Goal: Task Accomplishment & Management: Manage account settings

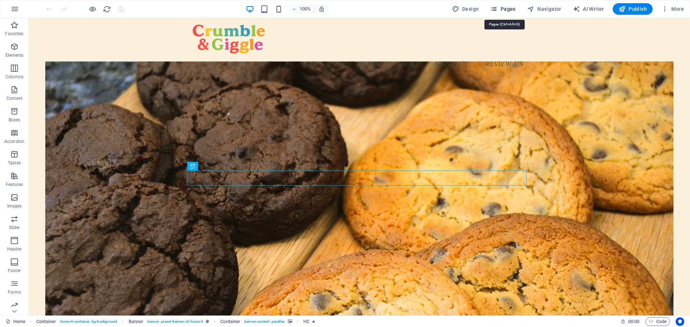
click at [504, 8] on span "Pages" at bounding box center [502, 8] width 25 height 7
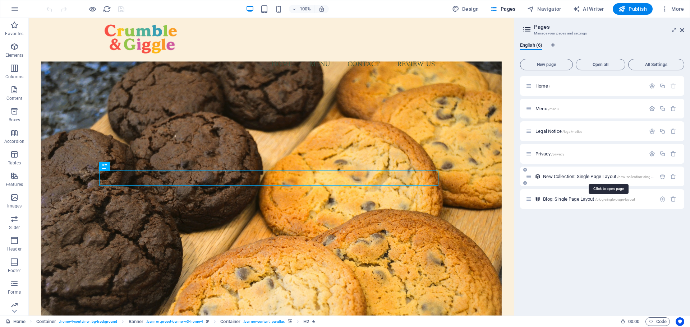
click at [636, 176] on span "/new-collection-single-page-layout" at bounding box center [645, 177] width 56 height 4
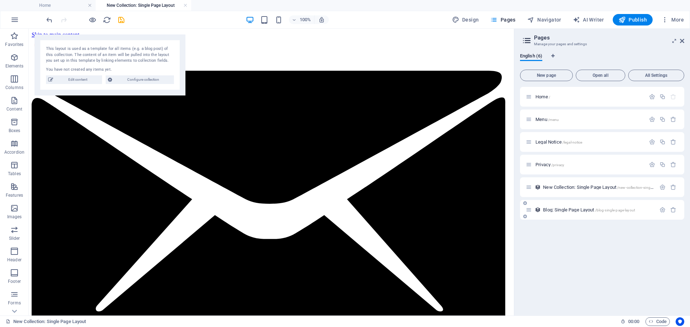
click at [615, 213] on div "Blog: Single Page Layout /blog-single-page-layout" at bounding box center [591, 210] width 130 height 8
click at [617, 210] on span "/blog-single-page-layout" at bounding box center [615, 210] width 40 height 4
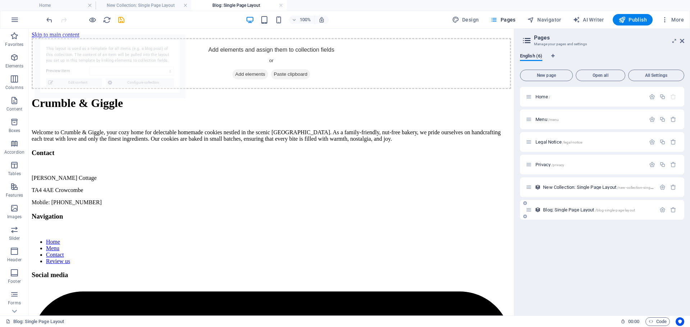
select select "68dea86ddad37b51870b33b0"
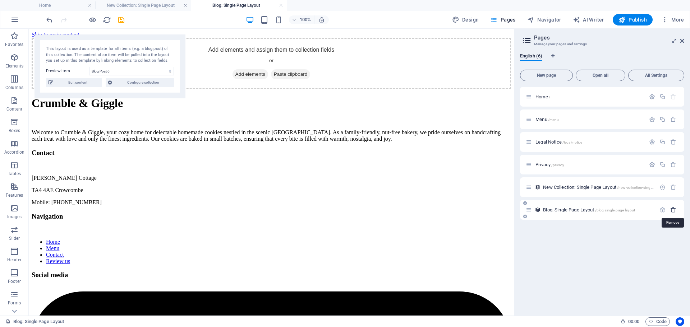
click at [672, 210] on icon "button" at bounding box center [673, 210] width 6 height 6
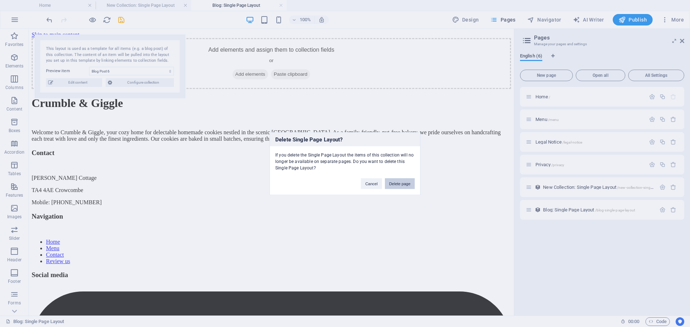
click at [401, 185] on button "Delete page" at bounding box center [400, 183] width 30 height 11
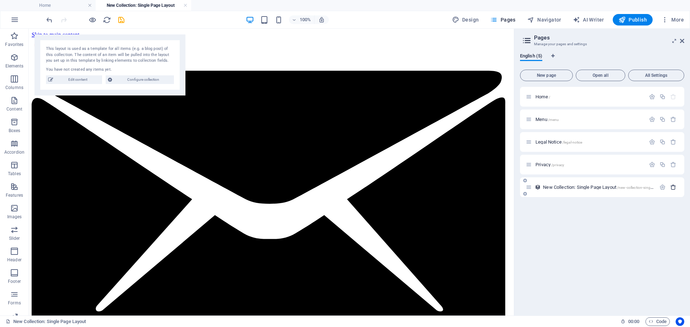
click at [674, 188] on icon "button" at bounding box center [673, 187] width 6 height 6
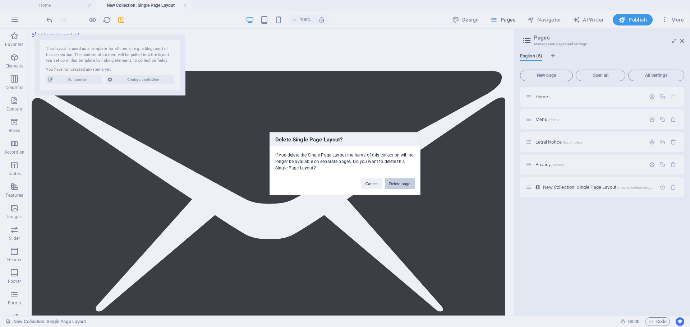
click at [404, 182] on button "Delete page" at bounding box center [400, 183] width 30 height 11
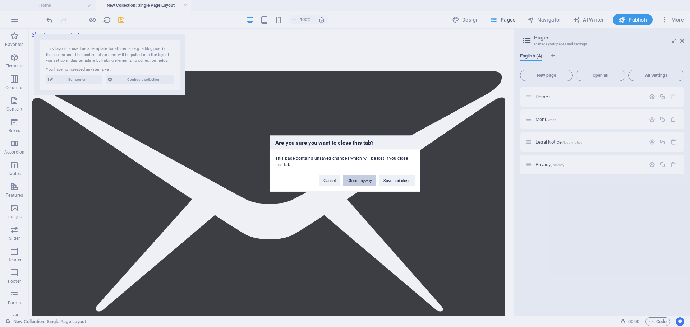
click at [356, 178] on button "Close anyway" at bounding box center [359, 180] width 33 height 11
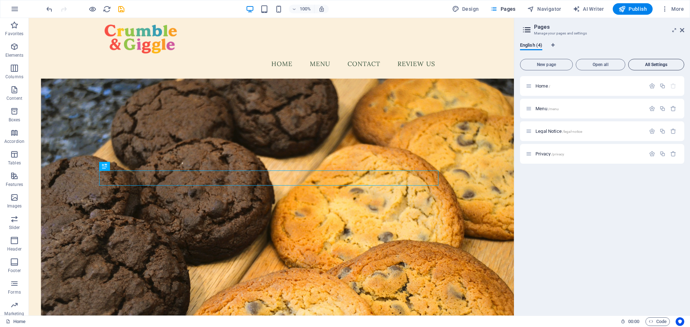
click at [655, 66] on span "All Settings" at bounding box center [656, 65] width 50 height 4
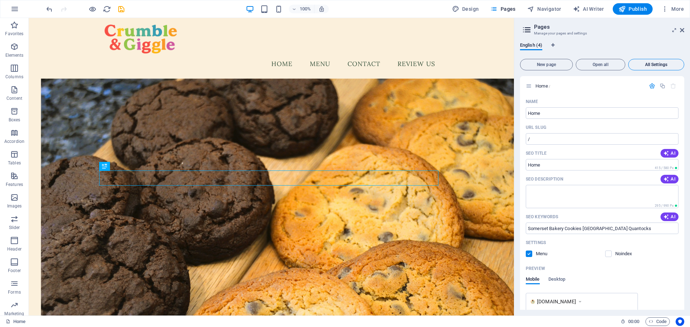
scroll to position [836, 0]
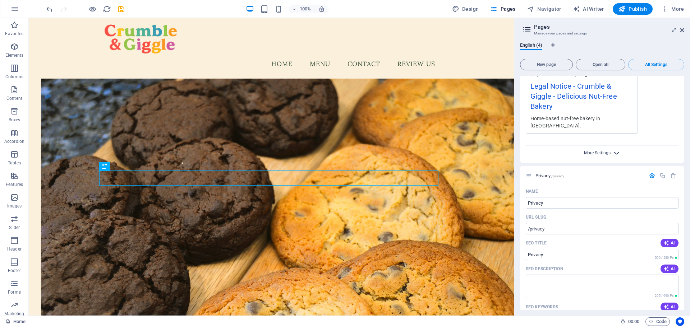
click at [603, 151] on span "More Settings" at bounding box center [597, 153] width 27 height 5
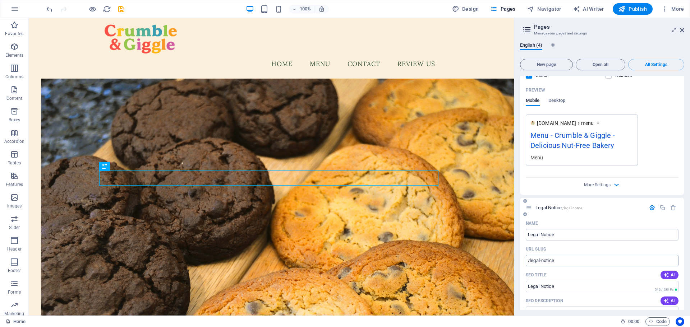
scroll to position [395, 0]
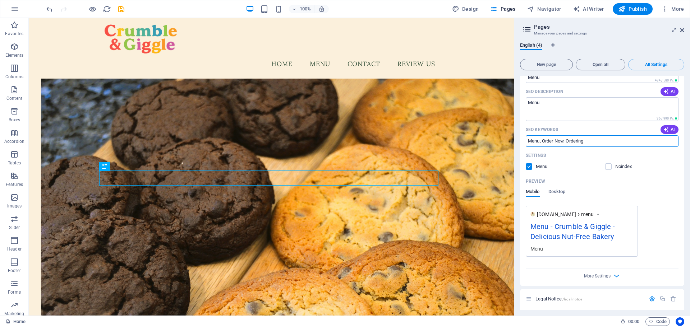
click at [540, 142] on input "Menu, Order Now, Ordering" at bounding box center [602, 140] width 153 height 11
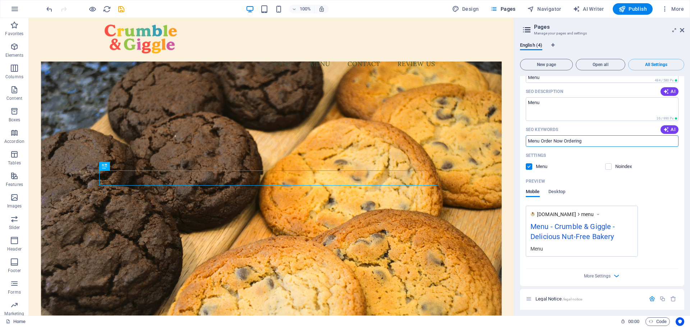
drag, startPoint x: 628, startPoint y: 141, endPoint x: 655, endPoint y: 142, distance: 27.0
click at [628, 140] on input "Menu Order Now Ordering" at bounding box center [602, 140] width 153 height 11
click at [668, 131] on span "AI" at bounding box center [669, 130] width 12 height 6
type input "handcrafted cookies, nut-free bakery, chocolate chip cookies, seasonal specials…"
drag, startPoint x: 643, startPoint y: 158, endPoint x: 509, endPoint y: 141, distance: 134.7
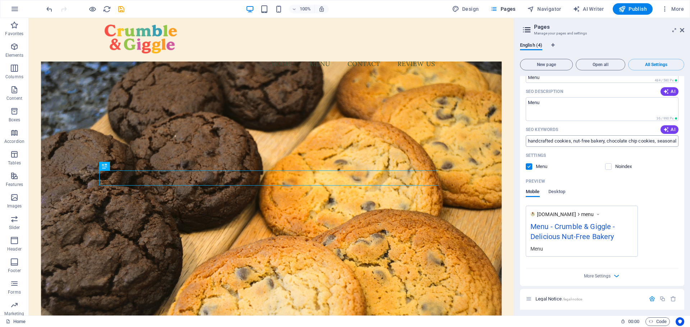
click at [576, 140] on input "handcrafted cookies, nut-free bakery, chocolate chip cookies, seasonal specials…" at bounding box center [602, 140] width 153 height 11
drag, startPoint x: 640, startPoint y: 139, endPoint x: 678, endPoint y: 141, distance: 38.5
click at [678, 141] on div "Name Menu ​ URL SLUG /menu ​ SEO Title AI Menu ​ 484 / 580 Px SEO Description A…" at bounding box center [602, 147] width 164 height 278
click at [641, 142] on input "handcrafted cookies, nut-free bakery, chocolate chip cookies, seasonal specials…" at bounding box center [602, 140] width 153 height 11
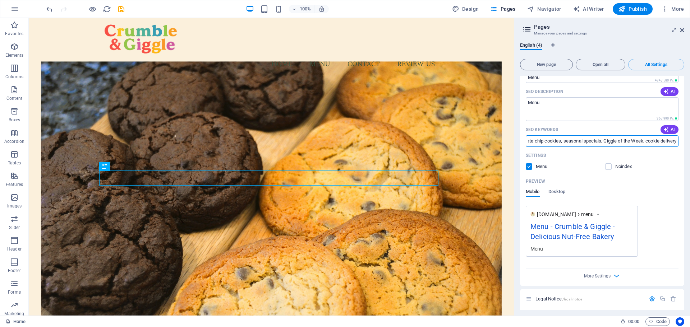
click at [661, 143] on input "handcrafted cookies, nut-free bakery, chocolate chip cookies, seasonal specials…" at bounding box center [602, 140] width 153 height 11
click at [670, 173] on div "Name Menu ​ URL SLUG /menu ​ SEO Title AI Menu ​ 484 / 580 Px SEO Description A…" at bounding box center [602, 147] width 164 height 278
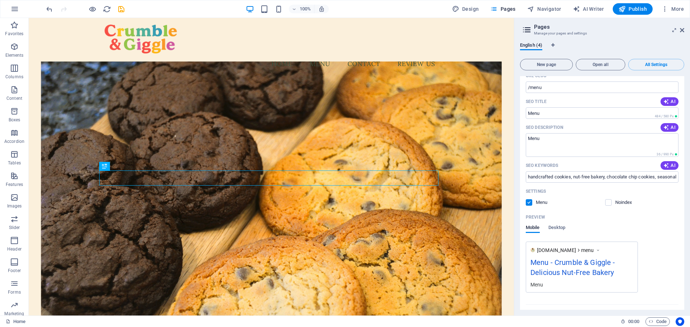
scroll to position [323, 0]
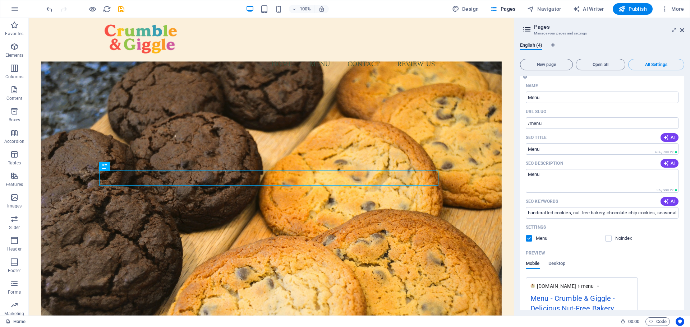
drag, startPoint x: 671, startPoint y: 161, endPoint x: 664, endPoint y: 168, distance: 10.2
click at [671, 162] on span "AI" at bounding box center [669, 164] width 12 height 6
type textarea "Indulge in handcrafted, nut-free cookies and weekly specials at our cozy home b…"
click at [666, 138] on icon "button" at bounding box center [666, 138] width 6 height 6
type input "Delicious Cookies & Specials!"
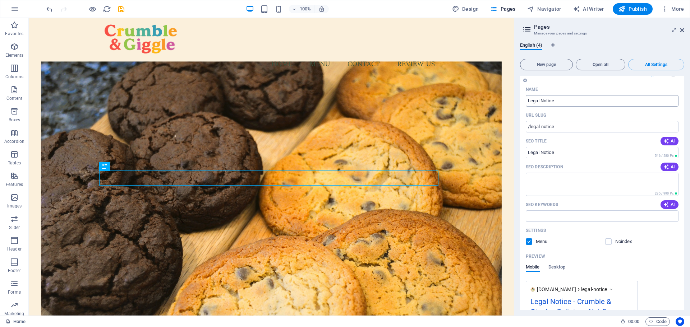
scroll to position [647, 0]
click at [665, 203] on icon "button" at bounding box center [666, 203] width 8 height 8
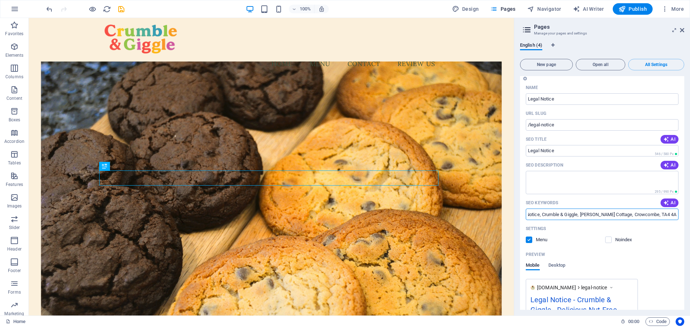
scroll to position [0, 48]
drag, startPoint x: 595, startPoint y: 214, endPoint x: 681, endPoint y: 215, distance: 85.9
click at [681, 215] on div "Name Legal Notice ​ URL SLUG /legal-notice ​ SEO Title AI Legal Notice ​ 546 / …" at bounding box center [602, 281] width 164 height 398
type input "Legal Notice, Crumble & Giggle"
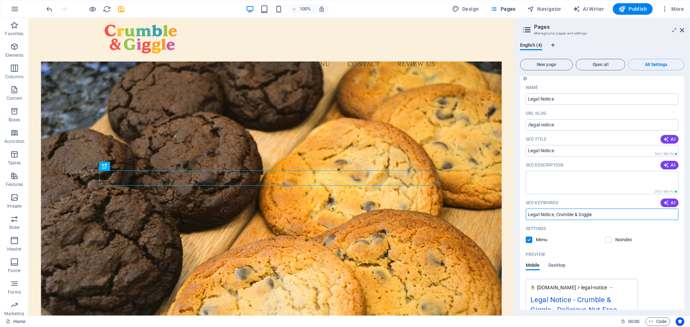
click at [650, 235] on div "Settings Menu Noindex" at bounding box center [602, 234] width 153 height 23
click at [664, 164] on icon "button" at bounding box center [665, 165] width 7 height 7
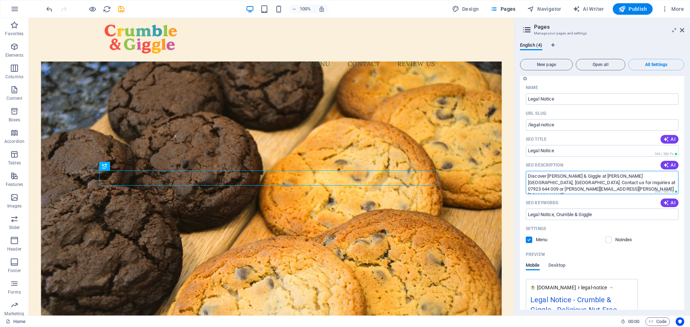
drag, startPoint x: 584, startPoint y: 176, endPoint x: 653, endPoint y: 174, distance: 68.6
click at [653, 174] on textarea "Discover Crumble & Giggle at Newton Cottage, Crowcombe. Contact us for inquirie…" at bounding box center [602, 182] width 153 height 23
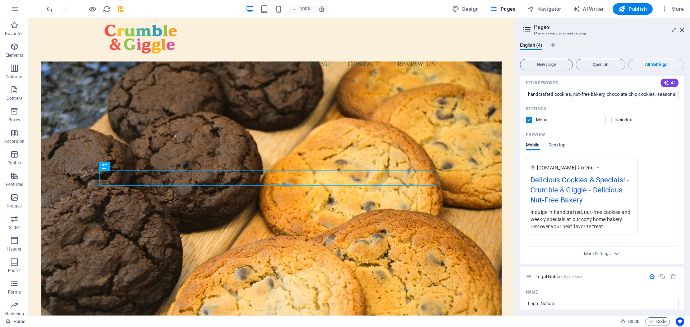
type textarea "Discover Crumble & Giggle. Contact us for inquiries at 07923 644 009 or emily.d…"
click at [667, 174] on div "www.example.com menu Delicious Cookies & Specials! - Crumble & Giggle - Delicio…" at bounding box center [602, 196] width 153 height 75
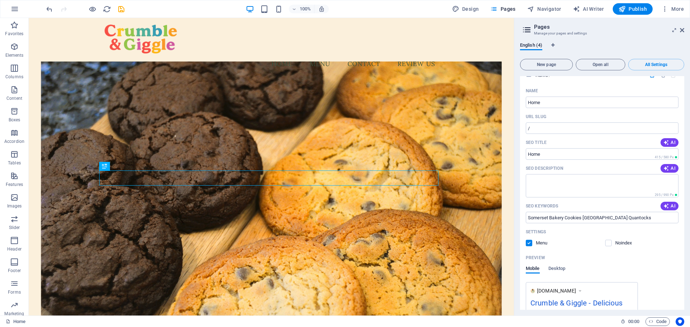
scroll to position [0, 0]
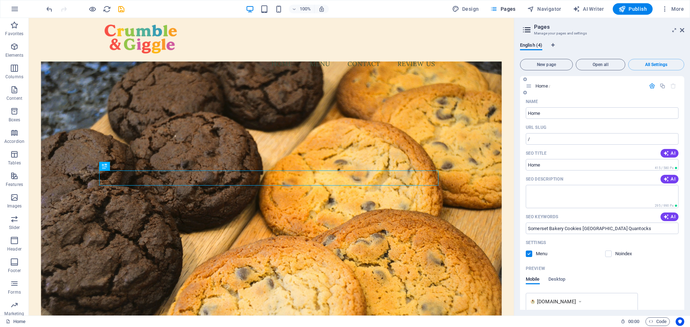
drag, startPoint x: 671, startPoint y: 177, endPoint x: 665, endPoint y: 182, distance: 8.0
click at [671, 177] on span "AI" at bounding box center [669, 179] width 12 height 6
type textarea "Indulge in delicious, nut-free cookies baked with love in the Quantock Hills. E…"
click at [665, 152] on icon "button" at bounding box center [666, 153] width 8 height 8
type input "Nut-Free Cookies from Quantocks"
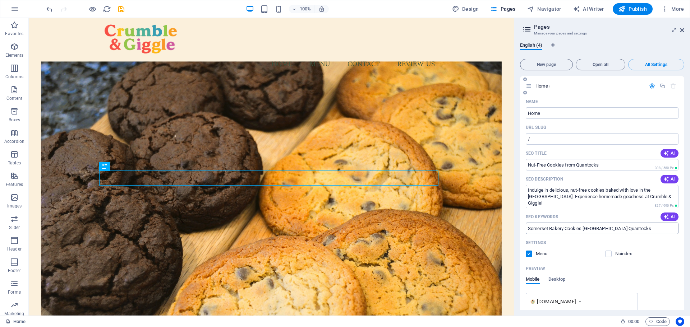
click at [563, 228] on input "Somerset Bakery Cookies Crowcombe Taunton Quantocks" at bounding box center [602, 228] width 153 height 11
drag, startPoint x: 688, startPoint y: 248, endPoint x: 497, endPoint y: 234, distance: 190.9
click at [669, 216] on span "AI" at bounding box center [669, 217] width 12 height 6
drag, startPoint x: 627, startPoint y: 230, endPoint x: 689, endPoint y: 236, distance: 62.4
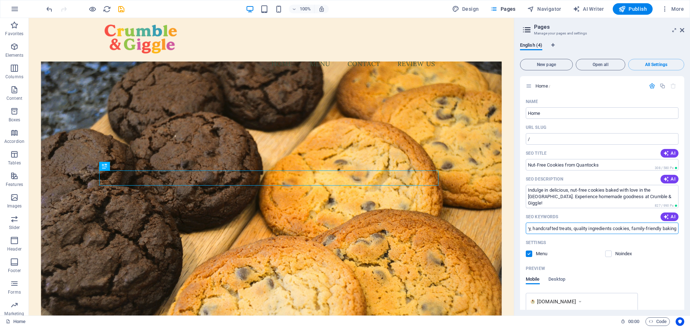
click at [689, 236] on div "English (4) New page Open all All Settings Home / Name Home ​ URL SLUG / ​ SEO …" at bounding box center [602, 176] width 176 height 279
click at [667, 252] on div "Noindex" at bounding box center [642, 254] width 74 height 6
drag, startPoint x: 641, startPoint y: 249, endPoint x: 479, endPoint y: 226, distance: 163.9
click at [642, 230] on input "home-baked cookies, nut-free bakery, Quantock Hills bakery, handcrafted treats,…" at bounding box center [602, 228] width 153 height 11
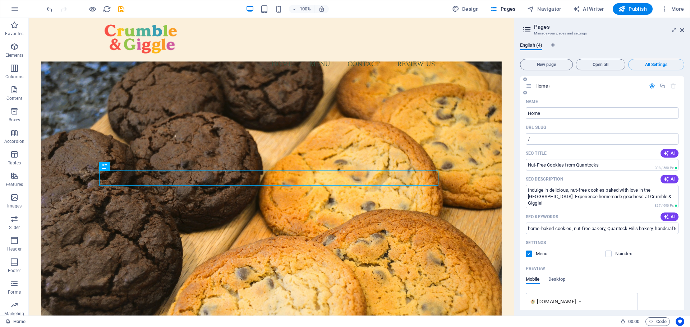
drag, startPoint x: 662, startPoint y: 259, endPoint x: 664, endPoint y: 263, distance: 4.0
click at [663, 259] on div "Settings Menu Noindex" at bounding box center [602, 248] width 153 height 23
click at [656, 228] on input "home-baked cookies, nut-free bakery, Quantock Hills bakery, handcrafted treats,…" at bounding box center [602, 228] width 153 height 11
drag, startPoint x: 692, startPoint y: 249, endPoint x: 497, endPoint y: 232, distance: 195.4
click at [527, 228] on input "home-baked cookies, nut-free bakery, Quantock Hills bakery, Quantocks, handcraf…" at bounding box center [602, 228] width 153 height 11
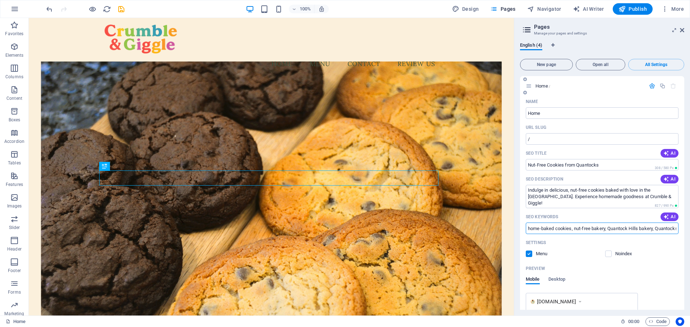
paste input "Somerset Bakery, Cookies, Crowcombe, Taunton, Quantocks"
type input "Somerset Bakery, Cookies, Crowcombe, Taunton, home-baked cookies, nut-free bake…"
click at [656, 248] on div "Settings" at bounding box center [602, 242] width 153 height 11
click at [675, 251] on div "Noindex" at bounding box center [642, 254] width 74 height 6
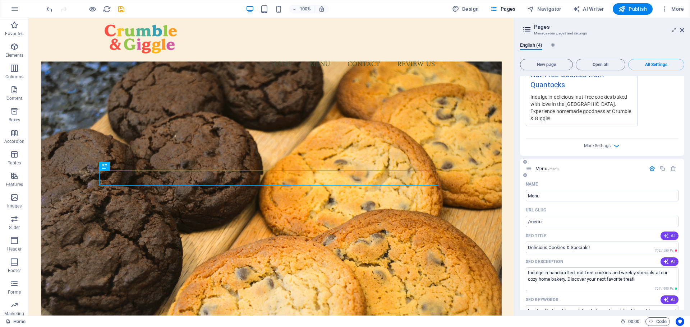
scroll to position [251, 0]
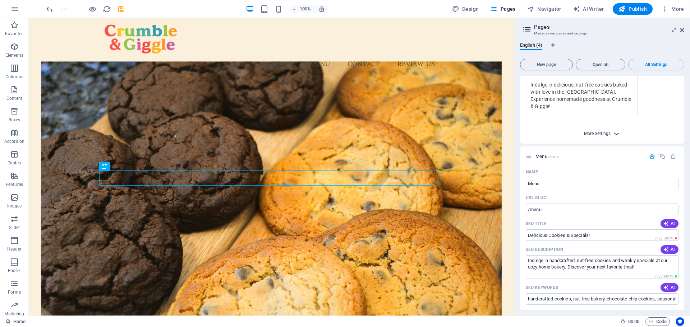
click at [601, 131] on span "More Settings" at bounding box center [597, 133] width 27 height 5
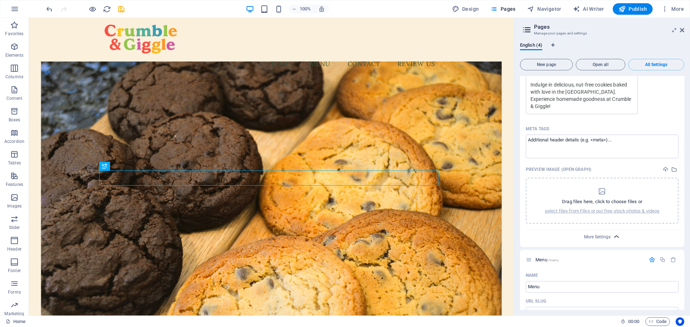
click at [603, 233] on span "More Settings" at bounding box center [602, 237] width 9 height 8
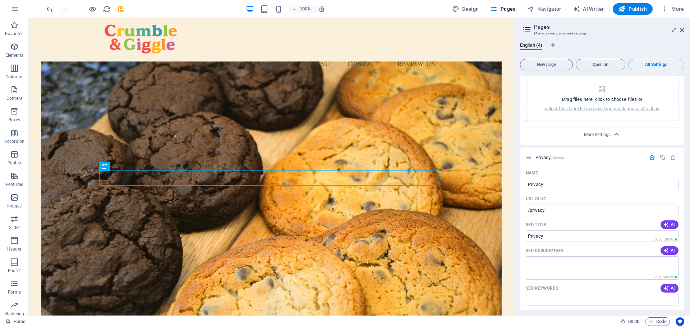
scroll to position [1042, 0]
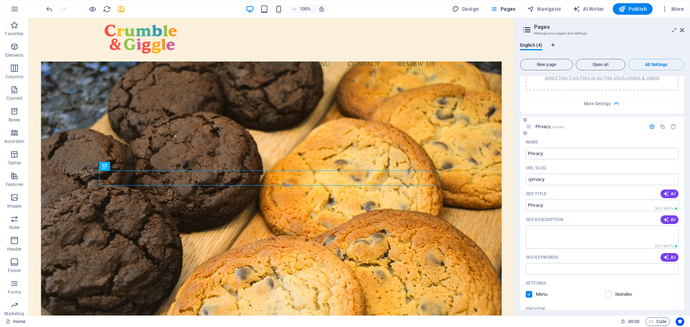
click at [662, 190] on icon "button" at bounding box center [666, 194] width 8 height 8
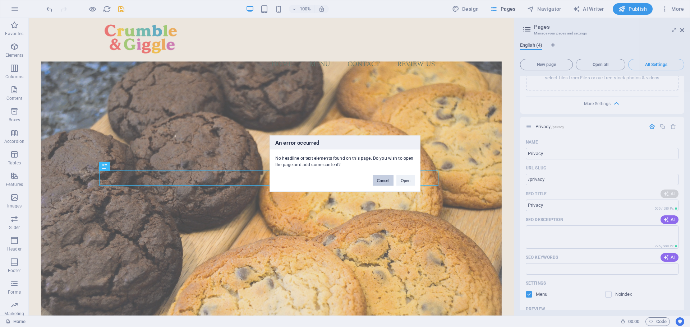
drag, startPoint x: 358, startPoint y: 162, endPoint x: 387, endPoint y: 180, distance: 33.9
click at [387, 180] on button "Cancel" at bounding box center [383, 180] width 21 height 11
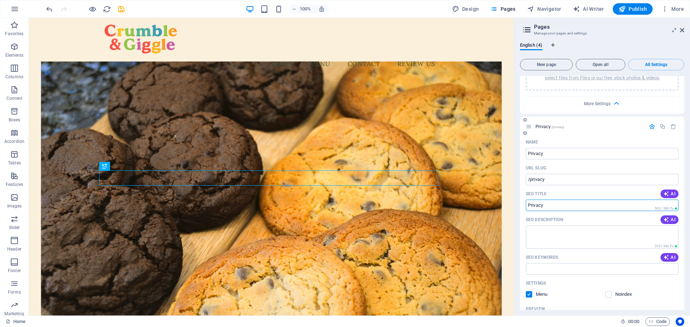
click at [557, 200] on input "Privacy" at bounding box center [602, 205] width 153 height 11
click at [627, 226] on textarea "SEO Description" at bounding box center [602, 237] width 153 height 23
click at [675, 216] on button "AI" at bounding box center [669, 220] width 18 height 9
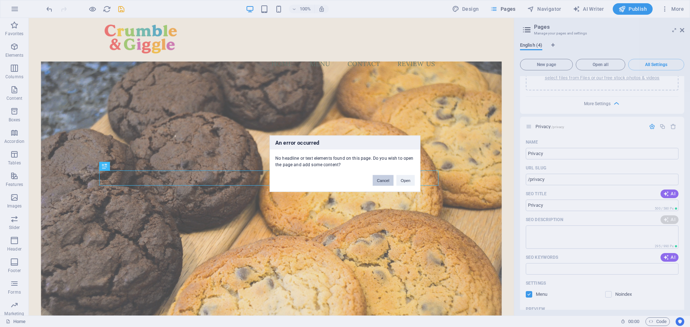
drag, startPoint x: 356, startPoint y: 163, endPoint x: 383, endPoint y: 181, distance: 32.1
click at [383, 181] on button "Cancel" at bounding box center [383, 180] width 21 height 11
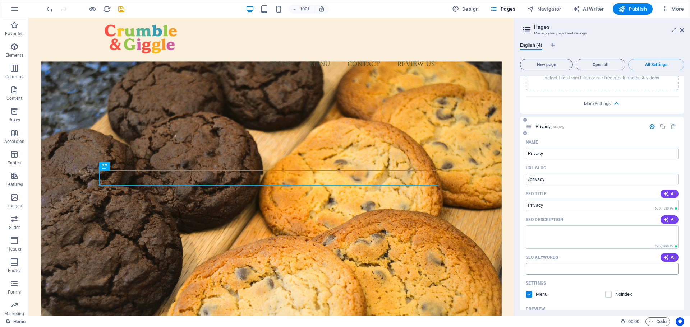
click at [554, 263] on input "SEO Keywords" at bounding box center [602, 268] width 153 height 11
click at [616, 263] on input "SEO Keywords" at bounding box center [602, 268] width 153 height 11
type input "Privacy Policy"
click at [659, 278] on div "Settings Menu Noindex" at bounding box center [602, 289] width 153 height 23
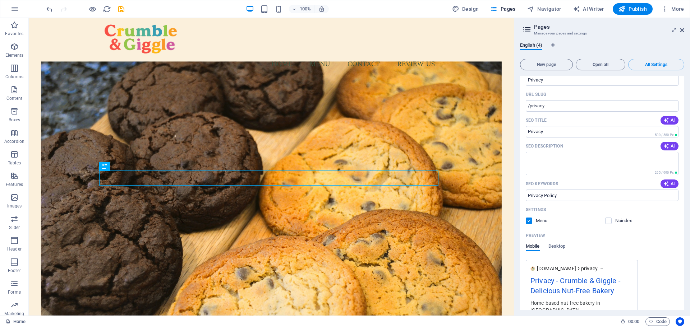
scroll to position [1132, 0]
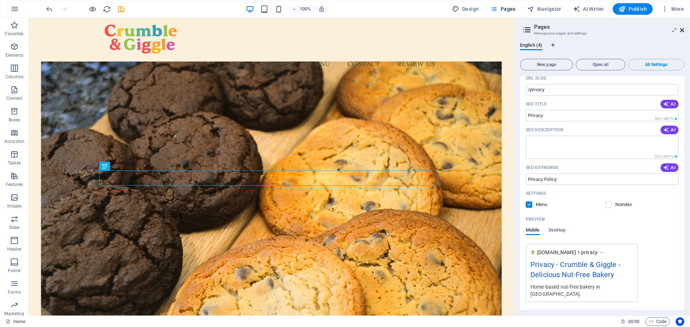
drag, startPoint x: 652, startPoint y: 14, endPoint x: 682, endPoint y: 31, distance: 34.6
click at [682, 31] on icon at bounding box center [682, 30] width 4 height 6
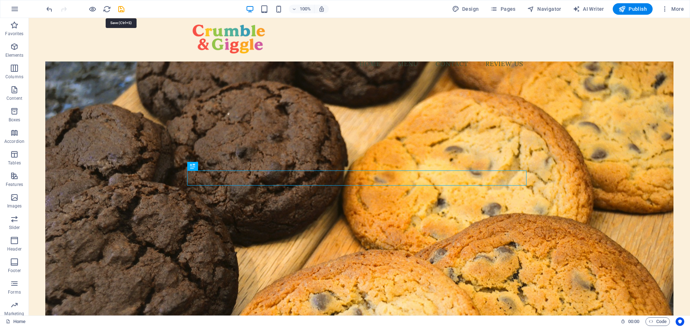
click at [121, 8] on icon "save" at bounding box center [121, 9] width 8 height 8
click at [669, 10] on span "More" at bounding box center [672, 8] width 23 height 7
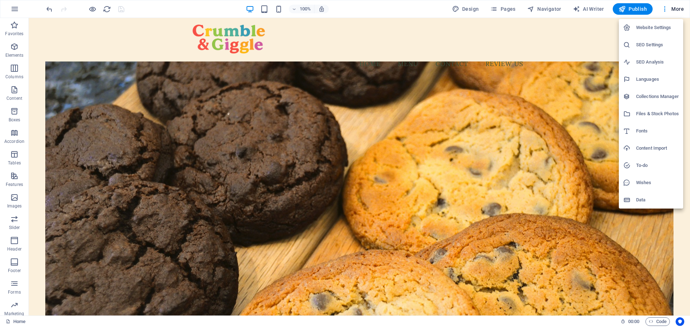
click at [660, 97] on h6 "Collections Manager" at bounding box center [657, 96] width 43 height 9
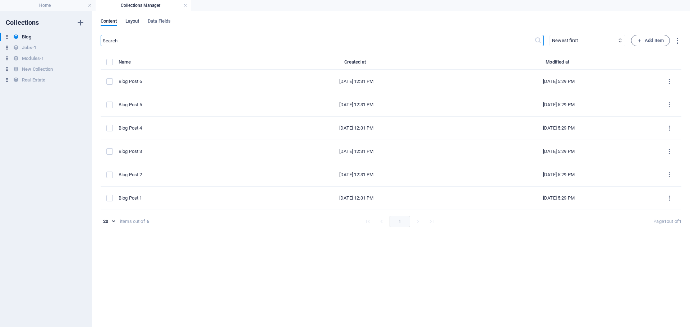
click at [139, 23] on span "Layout" at bounding box center [132, 22] width 14 height 10
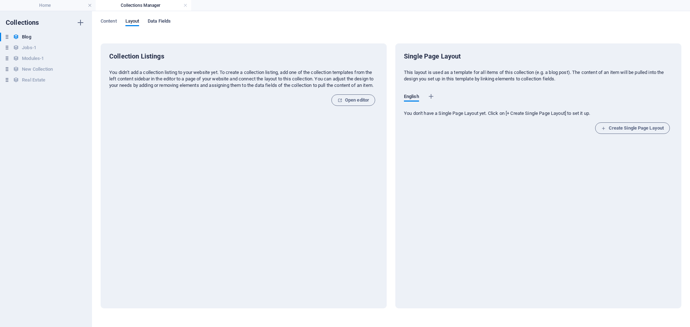
click at [162, 23] on span "Data Fields" at bounding box center [159, 22] width 23 height 10
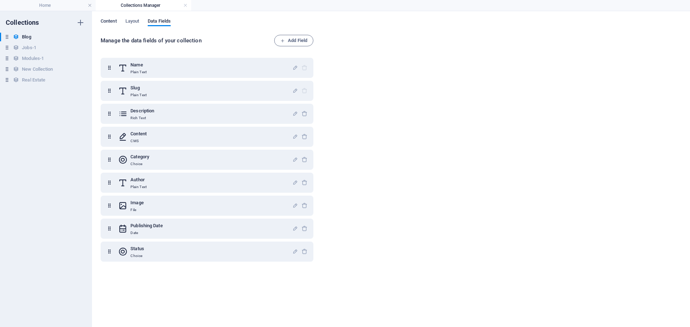
click at [108, 19] on span "Content" at bounding box center [109, 22] width 16 height 10
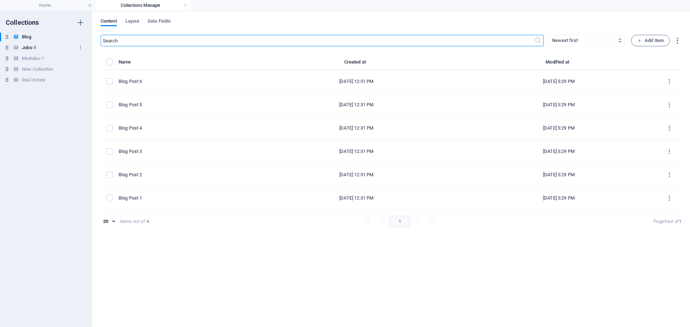
click at [24, 49] on h6 "Jobs-1" at bounding box center [29, 47] width 14 height 9
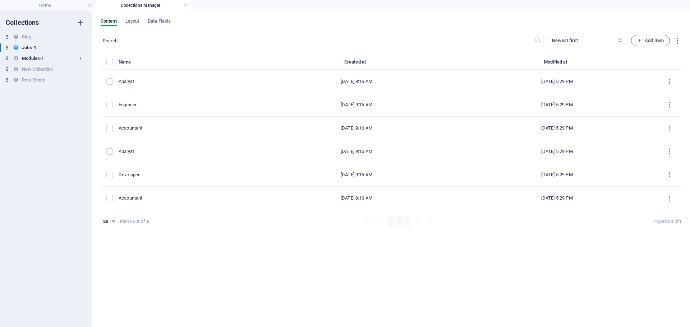
click at [31, 58] on h6 "Modules-1" at bounding box center [33, 58] width 22 height 9
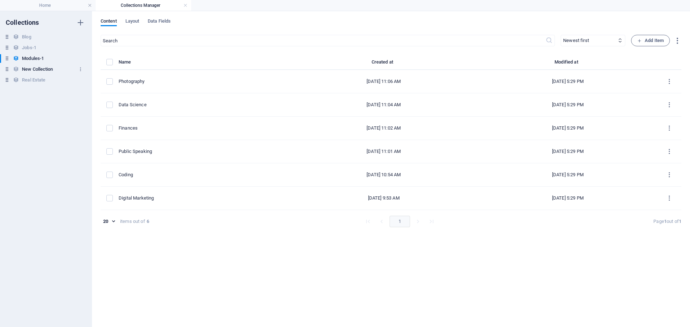
click at [38, 69] on h6 "New Collection" at bounding box center [37, 69] width 31 height 9
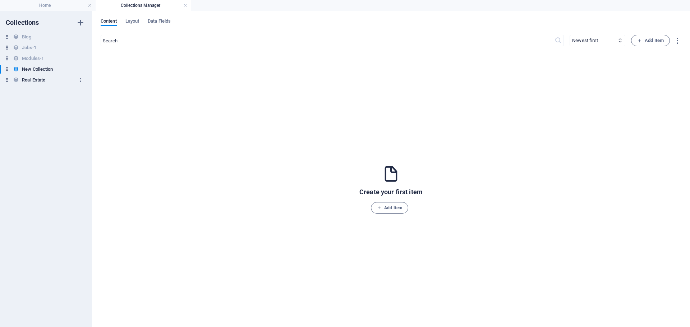
click at [38, 76] on h6 "Real Estate" at bounding box center [33, 80] width 23 height 9
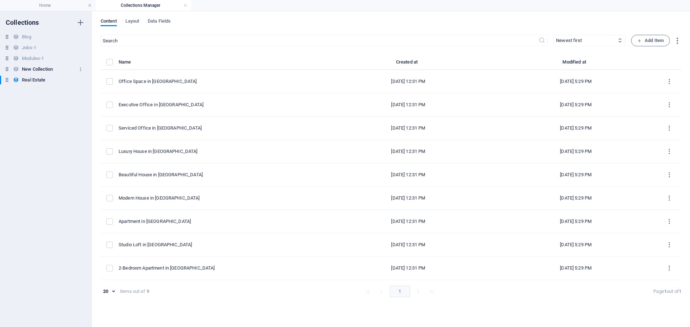
click at [41, 69] on h6 "New Collection" at bounding box center [37, 69] width 31 height 9
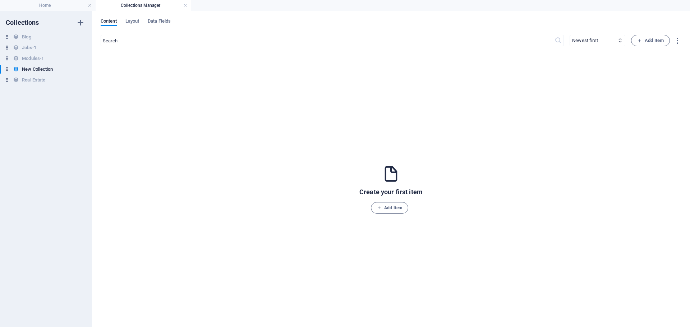
click at [187, 5] on link at bounding box center [185, 5] width 4 height 7
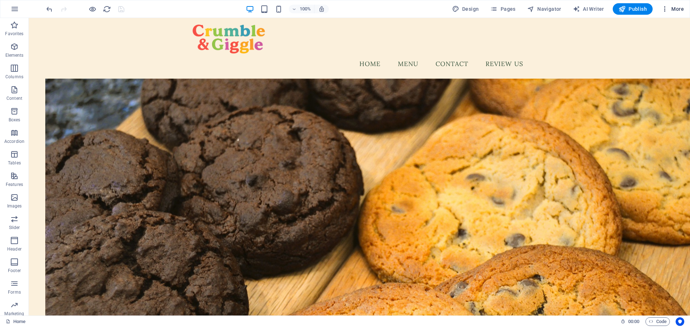
click at [667, 10] on icon "button" at bounding box center [664, 8] width 7 height 7
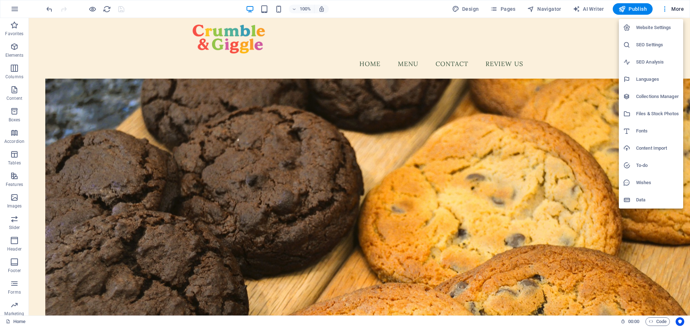
click at [538, 11] on div at bounding box center [345, 163] width 690 height 327
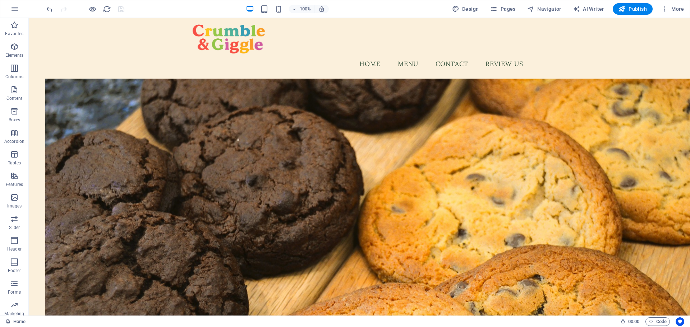
click at [540, 11] on span "Navigator" at bounding box center [544, 8] width 34 height 7
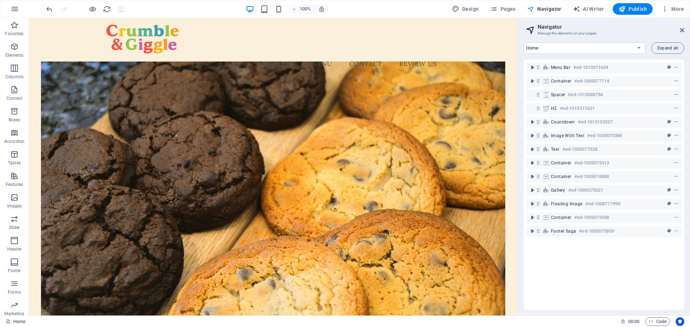
click at [546, 6] on span "Navigator" at bounding box center [544, 8] width 34 height 7
click at [504, 10] on span "Pages" at bounding box center [502, 8] width 25 height 7
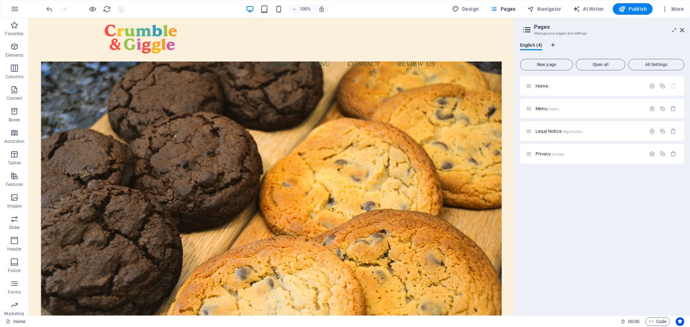
click at [525, 31] on icon at bounding box center [526, 30] width 11 height 10
click at [674, 31] on icon at bounding box center [674, 30] width 0 height 6
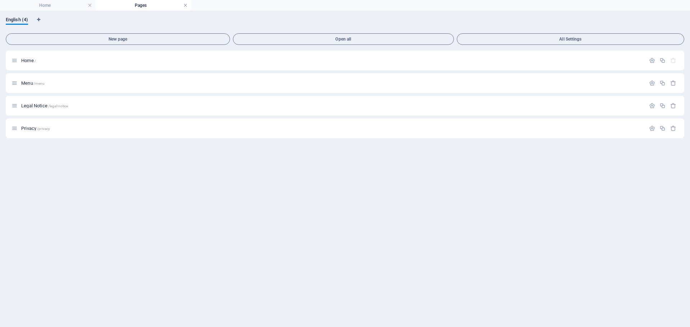
click at [184, 5] on link at bounding box center [185, 5] width 4 height 7
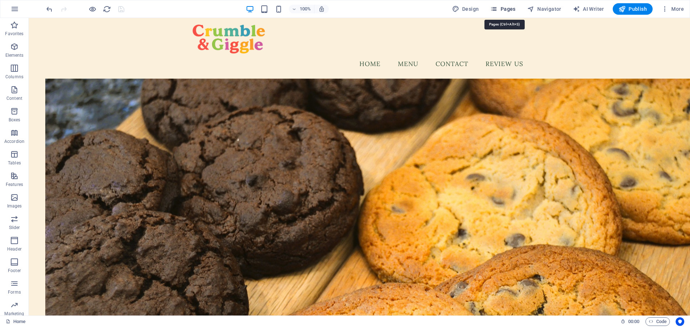
click at [496, 9] on icon "button" at bounding box center [493, 8] width 7 height 7
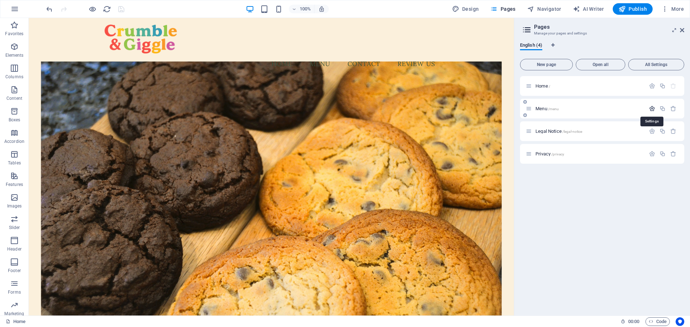
click at [652, 110] on icon "button" at bounding box center [652, 109] width 6 height 6
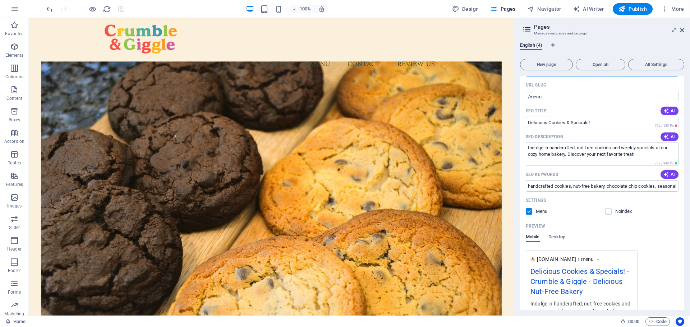
scroll to position [0, 0]
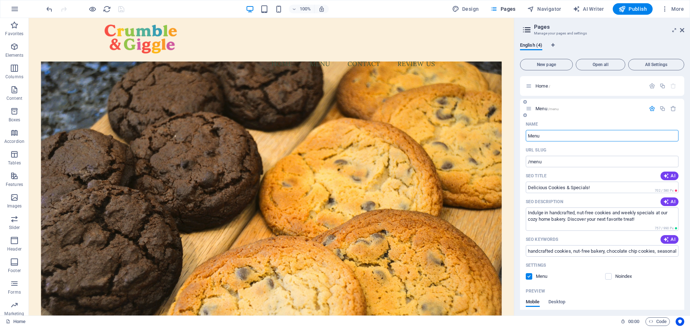
click at [651, 110] on icon "button" at bounding box center [652, 109] width 6 height 6
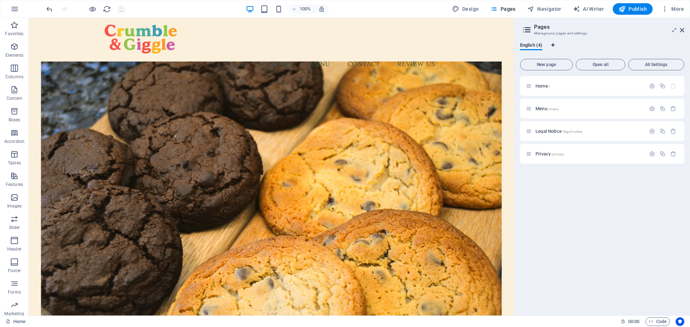
click at [553, 45] on icon "Language Tabs" at bounding box center [552, 45] width 3 height 4
select select "41"
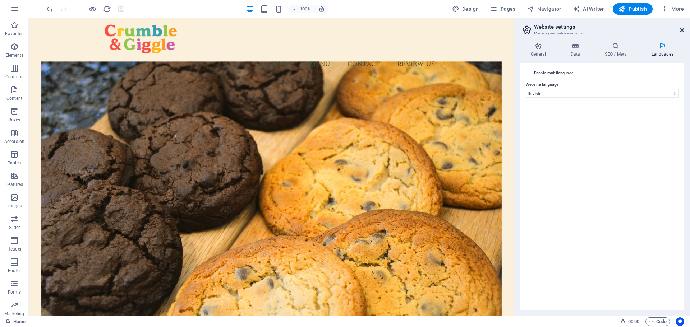
click at [682, 32] on icon at bounding box center [682, 30] width 4 height 6
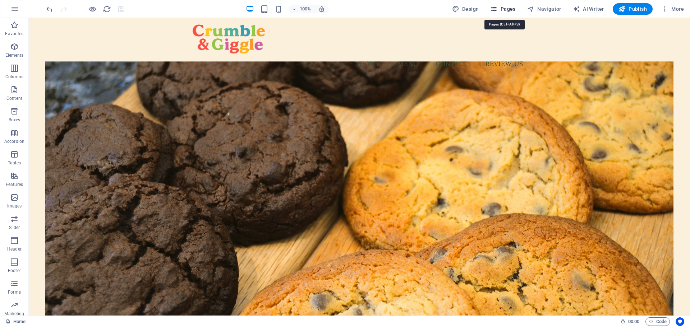
click at [511, 10] on span "Pages" at bounding box center [502, 8] width 25 height 7
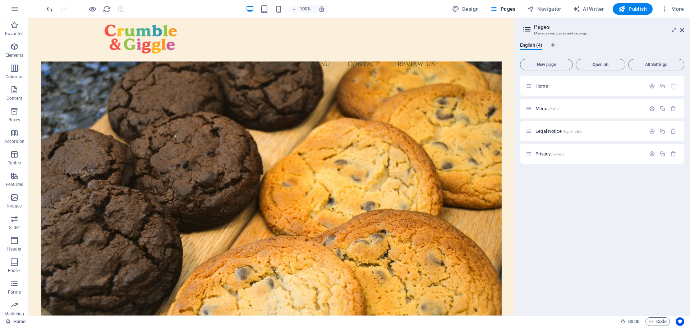
click at [530, 29] on icon at bounding box center [526, 30] width 11 height 10
click at [680, 30] on icon at bounding box center [682, 30] width 4 height 6
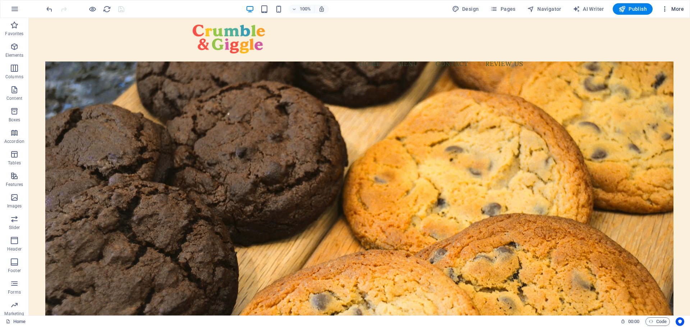
click at [669, 10] on span "More" at bounding box center [672, 8] width 23 height 7
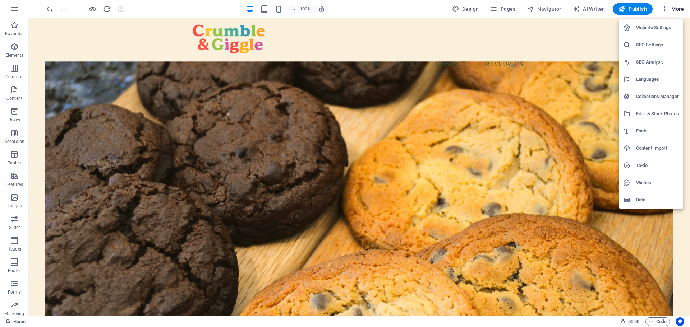
click at [640, 200] on h6 "Data" at bounding box center [657, 200] width 43 height 9
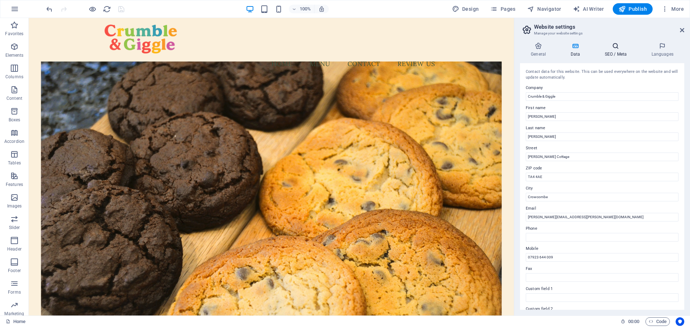
click at [619, 56] on h4 "SEO / Meta" at bounding box center [616, 49] width 47 height 15
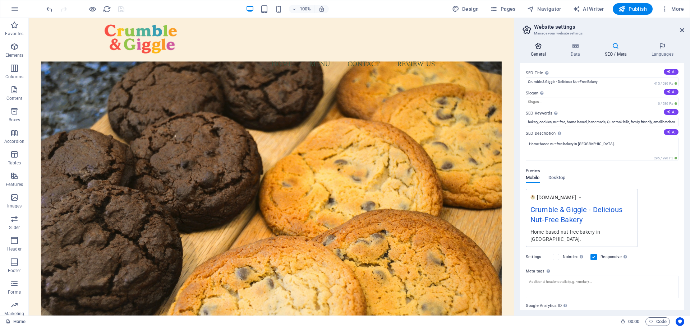
click at [548, 50] on h4 "General" at bounding box center [540, 49] width 40 height 15
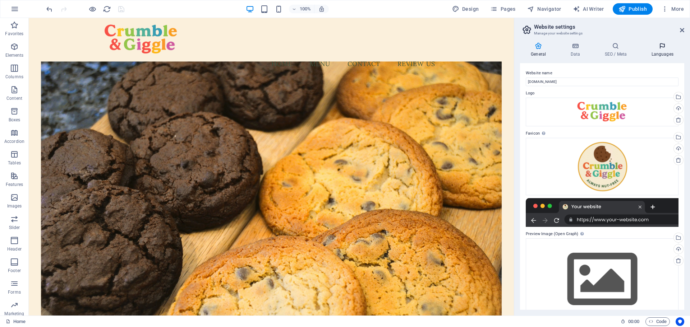
click at [661, 44] on icon at bounding box center [662, 45] width 44 height 7
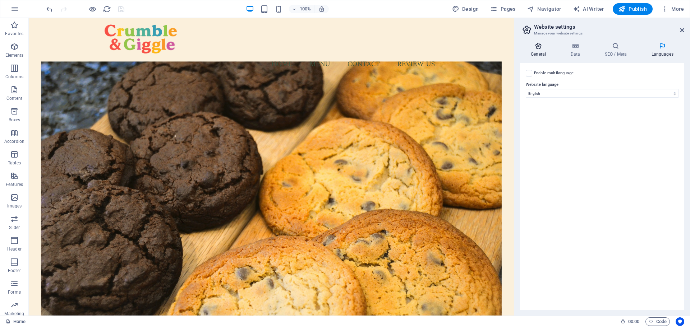
click at [540, 48] on icon at bounding box center [538, 45] width 37 height 7
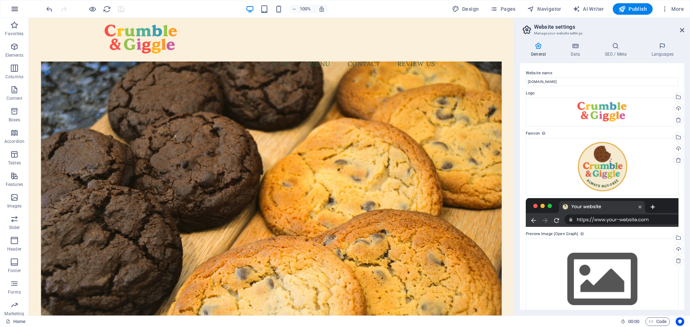
click at [15, 12] on icon "button" at bounding box center [14, 9] width 9 height 9
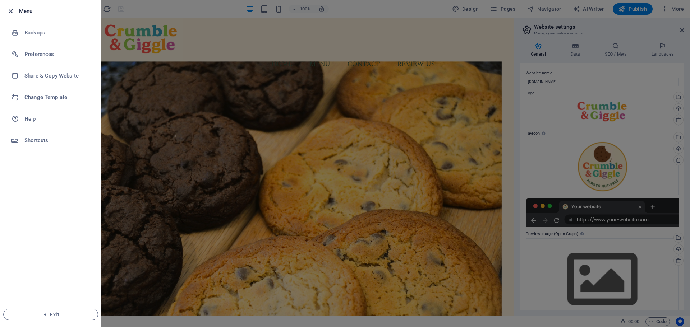
click at [11, 14] on icon "button" at bounding box center [10, 11] width 8 height 8
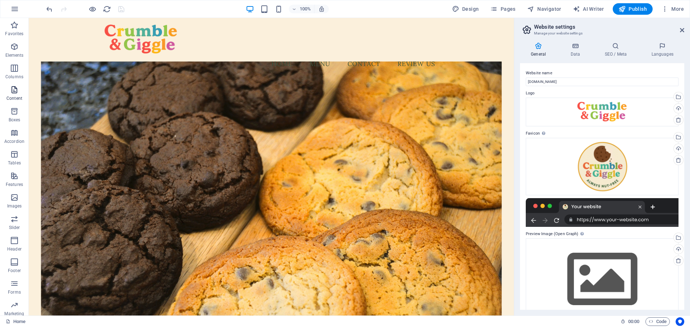
click at [14, 87] on icon "button" at bounding box center [14, 89] width 9 height 9
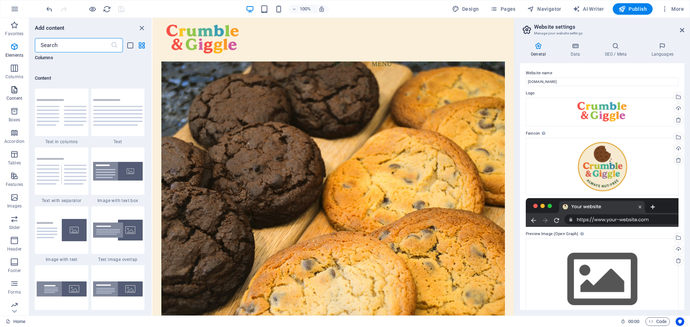
scroll to position [1257, 0]
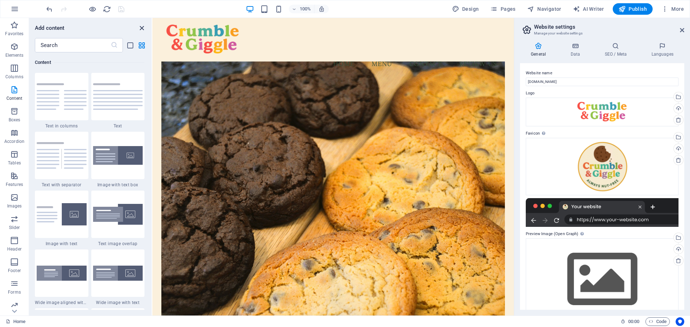
drag, startPoint x: 141, startPoint y: 28, endPoint x: 71, endPoint y: 47, distance: 72.6
click at [141, 28] on icon "close panel" at bounding box center [142, 28] width 8 height 8
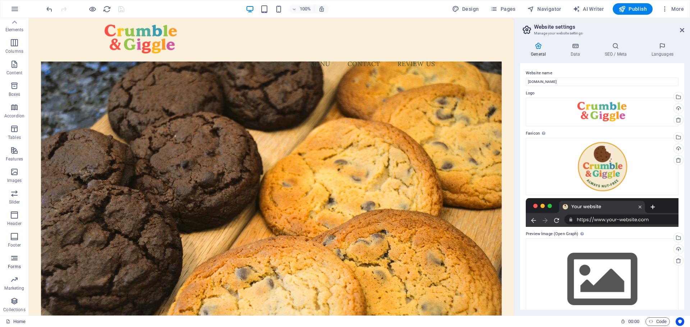
scroll to position [0, 0]
click at [672, 10] on span "More" at bounding box center [672, 8] width 23 height 7
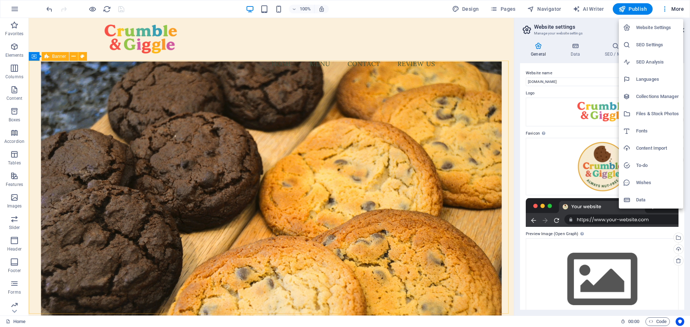
click at [676, 9] on div at bounding box center [345, 163] width 690 height 327
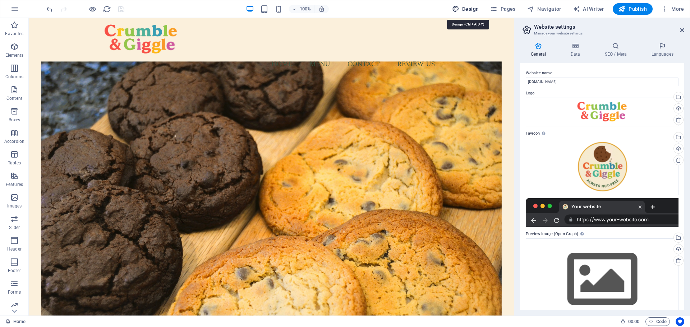
click at [466, 8] on span "Design" at bounding box center [465, 8] width 27 height 7
select select "200"
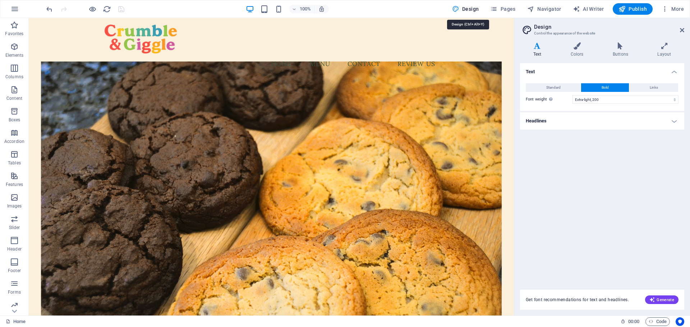
click at [464, 10] on span "Design" at bounding box center [465, 8] width 27 height 7
click at [503, 8] on span "Pages" at bounding box center [502, 8] width 25 height 7
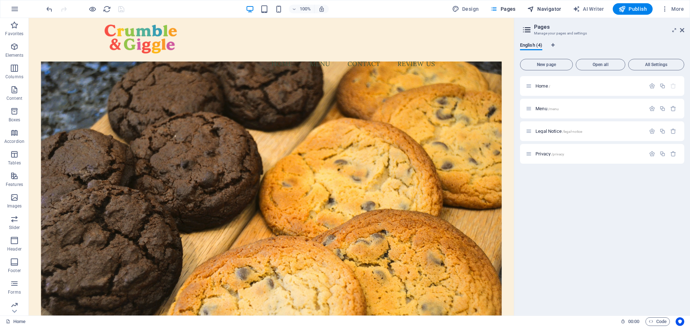
click at [551, 8] on span "Navigator" at bounding box center [544, 8] width 34 height 7
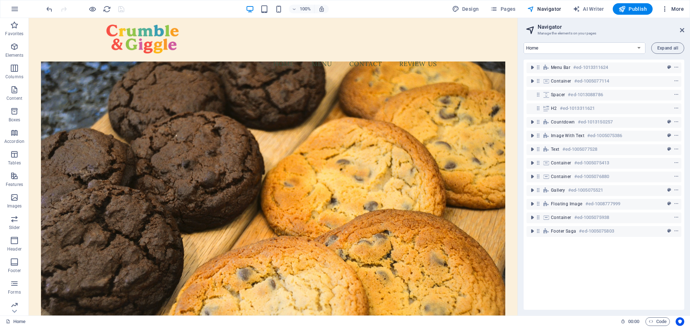
click at [683, 10] on span "More" at bounding box center [672, 8] width 23 height 7
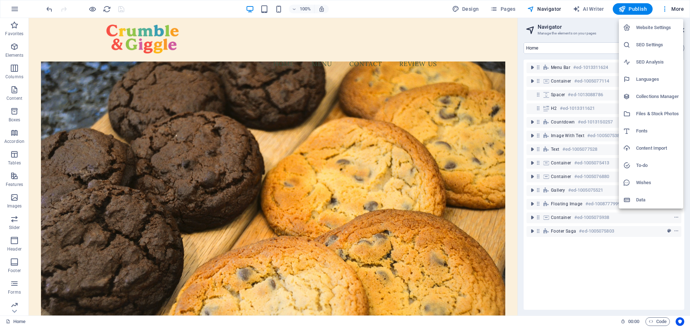
click at [654, 29] on h6 "Website Settings" at bounding box center [657, 27] width 43 height 9
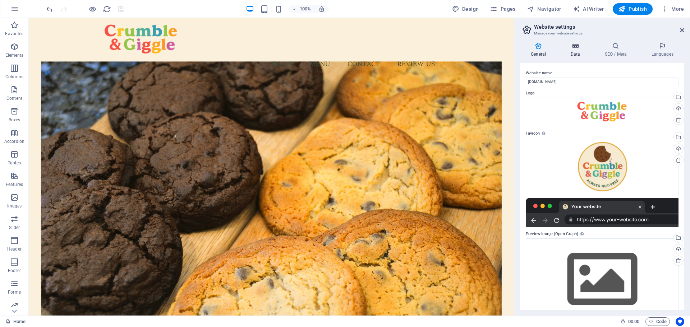
click at [574, 52] on h4 "Data" at bounding box center [576, 49] width 34 height 15
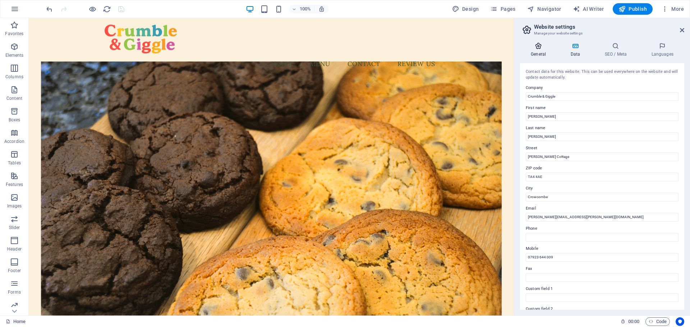
click at [543, 51] on h4 "General" at bounding box center [540, 49] width 40 height 15
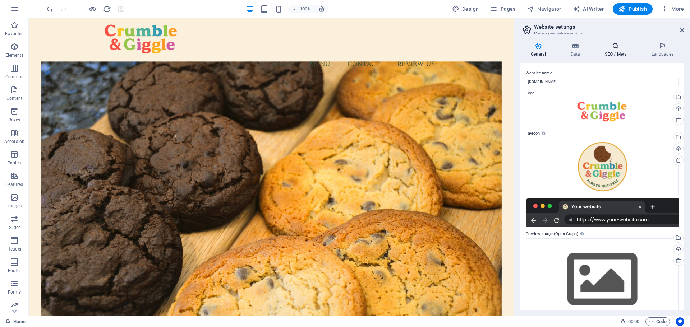
click at [616, 51] on h4 "SEO / Meta" at bounding box center [616, 49] width 47 height 15
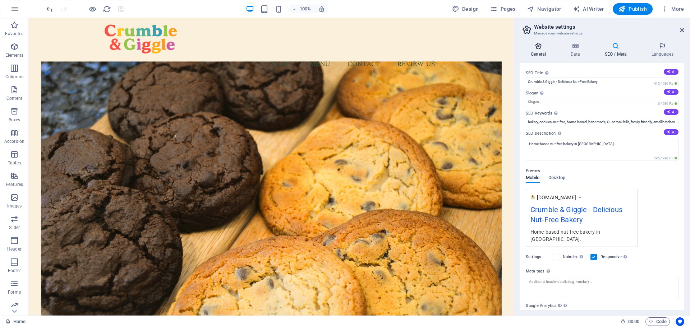
click at [538, 45] on icon at bounding box center [538, 45] width 37 height 7
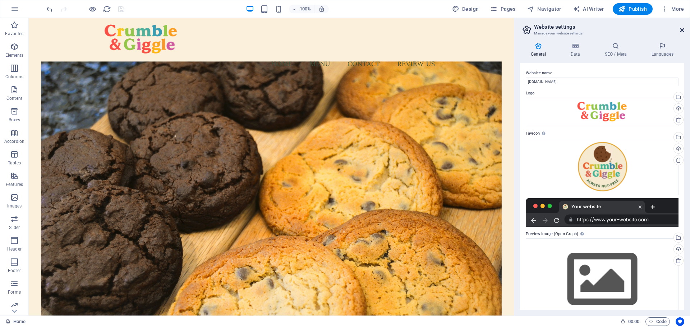
drag, startPoint x: 683, startPoint y: 28, endPoint x: 652, endPoint y: 0, distance: 41.7
click at [683, 28] on icon at bounding box center [682, 30] width 4 height 6
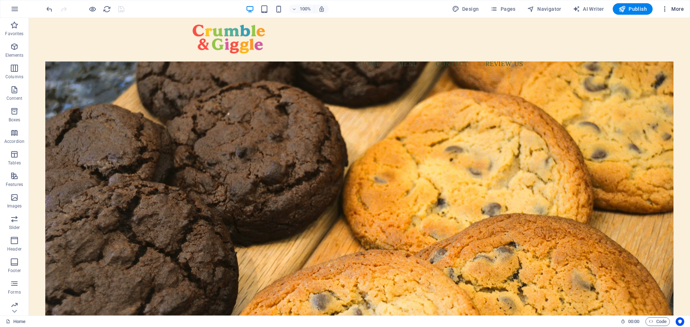
click at [676, 7] on span "More" at bounding box center [672, 8] width 23 height 7
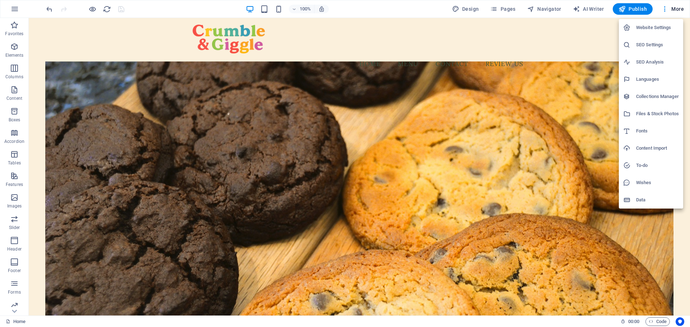
click at [647, 116] on h6 "Files & Stock Photos" at bounding box center [657, 114] width 43 height 9
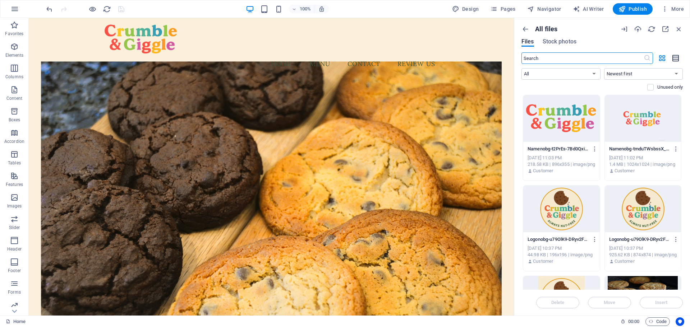
click at [672, 56] on icon "button" at bounding box center [676, 58] width 8 height 8
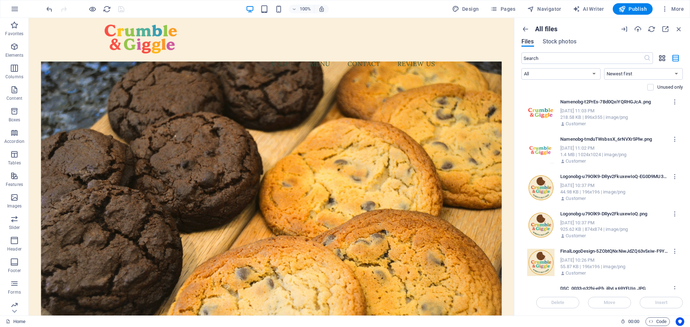
click at [666, 58] on button "button" at bounding box center [662, 57] width 14 height 11
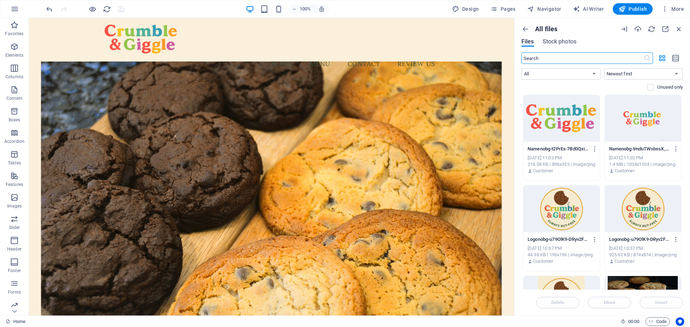
click at [547, 59] on input "text" at bounding box center [582, 57] width 122 height 11
click at [650, 88] on label at bounding box center [650, 87] width 6 height 6
click at [0, 0] on input "checkbox" at bounding box center [0, 0] width 0 height 0
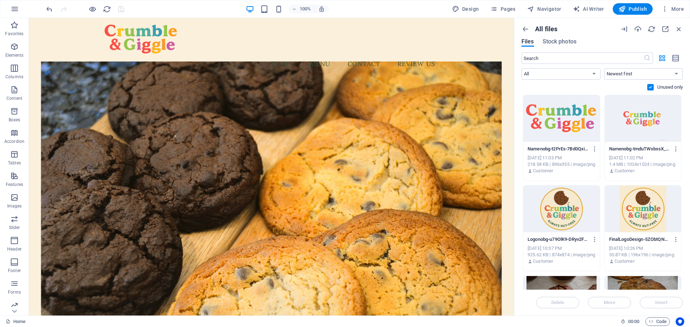
click at [650, 87] on label at bounding box center [650, 87] width 6 height 6
click at [0, 0] on input "checkbox" at bounding box center [0, 0] width 0 height 0
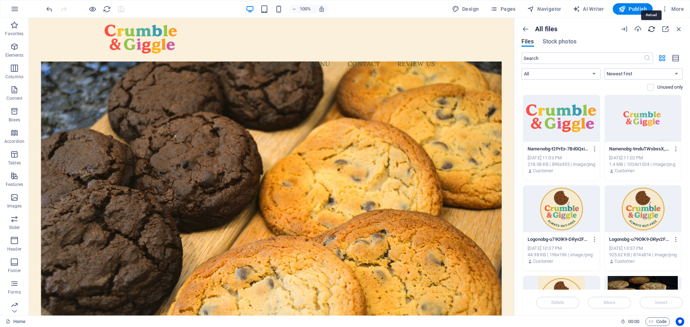
click at [649, 29] on icon "button" at bounding box center [651, 29] width 8 height 8
click at [664, 28] on icon "button" at bounding box center [665, 29] width 8 height 8
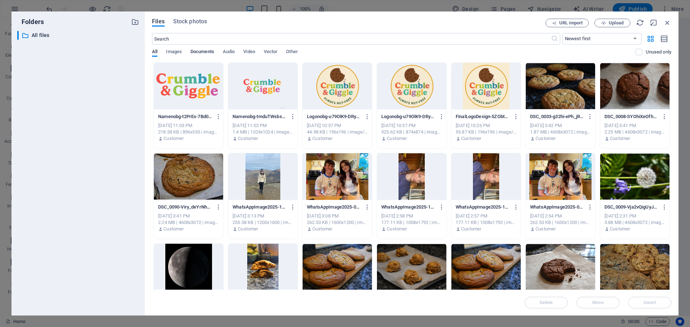
click at [210, 53] on span "Documents" at bounding box center [202, 52] width 24 height 10
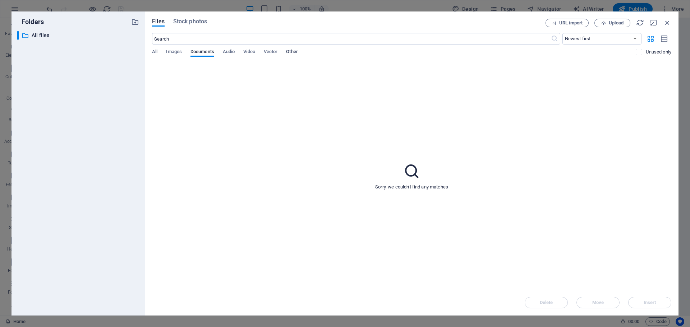
click at [296, 49] on span "Other" at bounding box center [291, 52] width 11 height 10
click at [175, 50] on span "Images" at bounding box center [174, 52] width 16 height 10
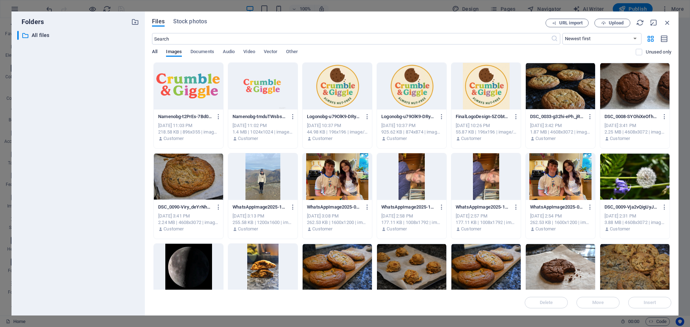
click at [156, 53] on span "All" at bounding box center [154, 52] width 5 height 10
click at [641, 21] on icon "button" at bounding box center [640, 23] width 8 height 8
click at [293, 52] on span "Other" at bounding box center [291, 52] width 11 height 10
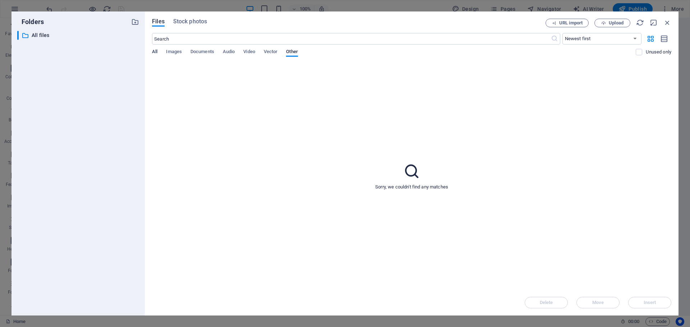
click at [157, 54] on span "All" at bounding box center [154, 52] width 5 height 10
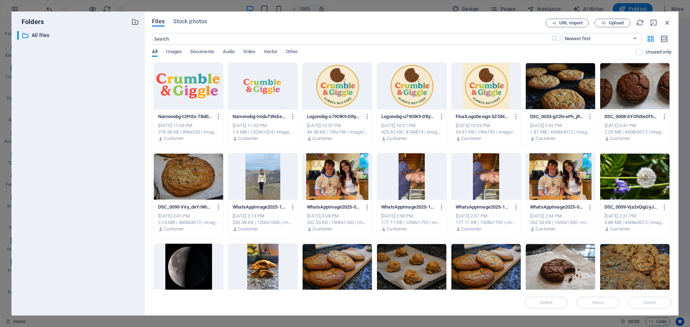
click at [590, 52] on div "All Images Documents Audio Video Vector Other" at bounding box center [394, 56] width 484 height 14
click at [619, 21] on span "Upload" at bounding box center [616, 23] width 15 height 4
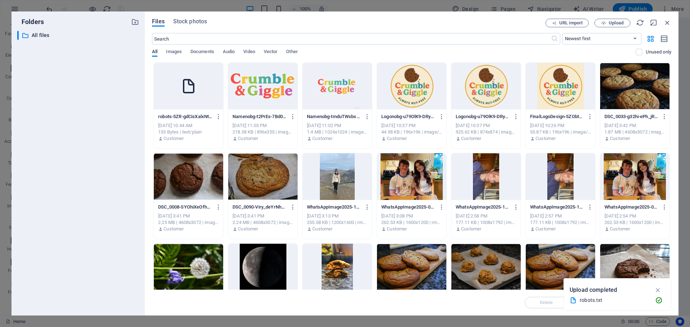
click at [187, 97] on div at bounding box center [188, 86] width 69 height 47
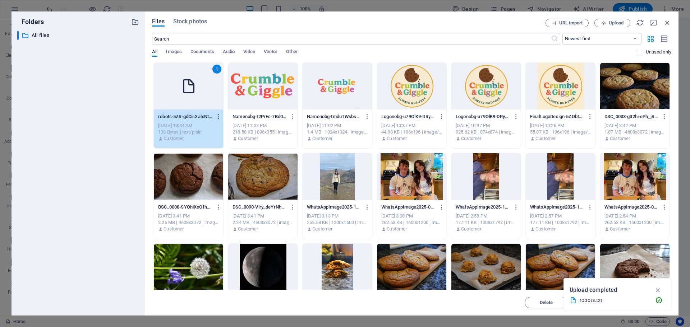
click at [219, 115] on icon "button" at bounding box center [218, 117] width 7 height 6
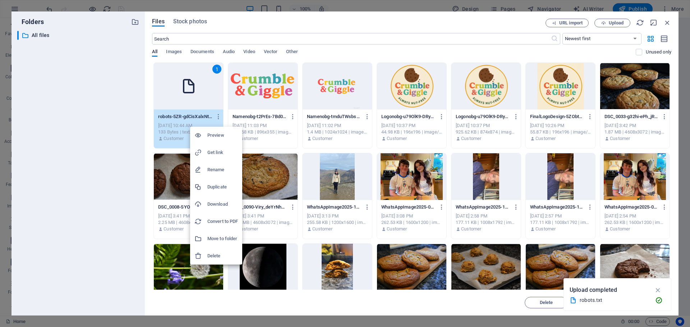
click at [215, 173] on h6 "Rename" at bounding box center [222, 170] width 31 height 9
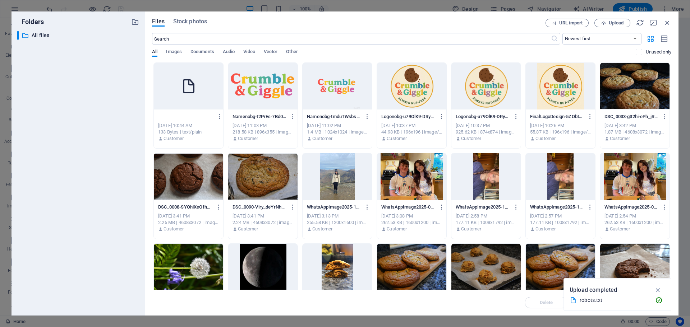
scroll to position [0, 22]
click at [176, 115] on input "robots-5ZR-gdCisXalxNtb_Stq7A.txt" at bounding box center [185, 117] width 55 height 6
drag, startPoint x: 169, startPoint y: 117, endPoint x: 172, endPoint y: 122, distance: 6.4
click at [172, 122] on div "robots-5ZR-gdCisXalxNtb_Stq7A.txt robots-5ZR-gdCisXalxNtb_Stq7A.txt Oct 7, 2025…" at bounding box center [188, 128] width 69 height 37
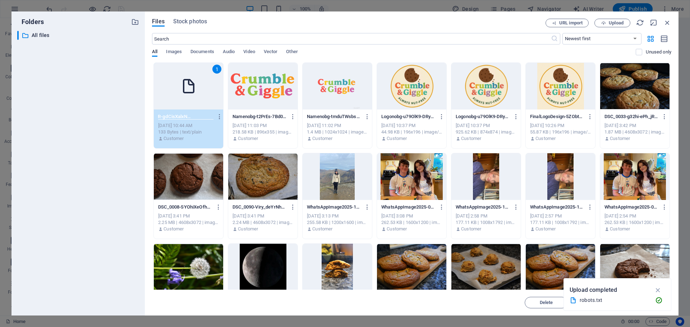
scroll to position [0, 0]
click at [193, 113] on div "robots-5ZR-gdCisXalxNtb_Stq7A.txt robots-5ZR-gdCisXalxNtb_Stq7A.txt" at bounding box center [188, 116] width 61 height 11
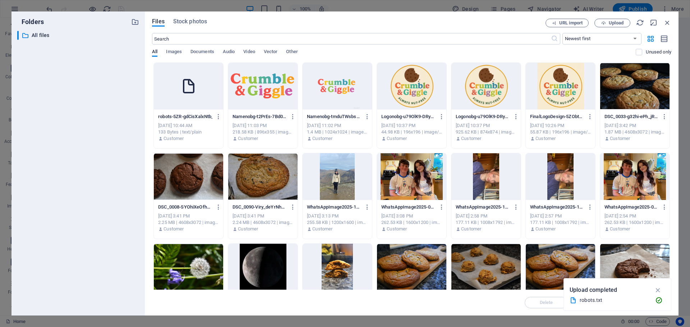
click at [193, 116] on p "robots-5ZR-gdCisXalxNtb_Stq7A.txt" at bounding box center [185, 117] width 54 height 6
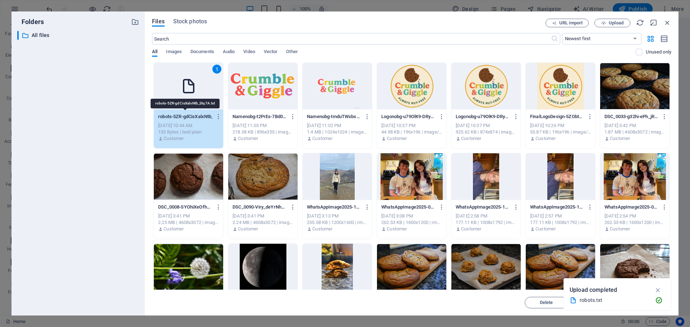
click at [167, 120] on div "robots-5ZR-gdCisXalxNtb_Stq7A.txt robots-5ZR-gdCisXalxNtb_Stq7A.txt" at bounding box center [188, 116] width 61 height 11
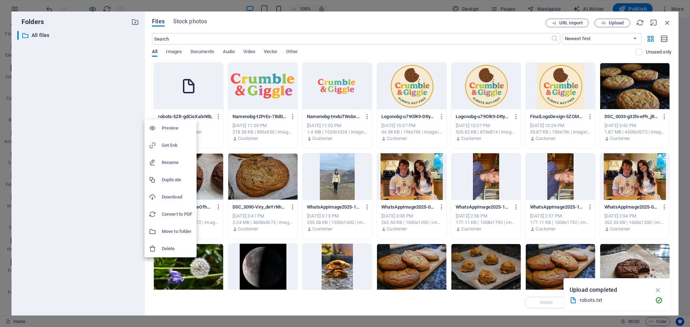
click at [171, 163] on h6 "Rename" at bounding box center [177, 162] width 31 height 9
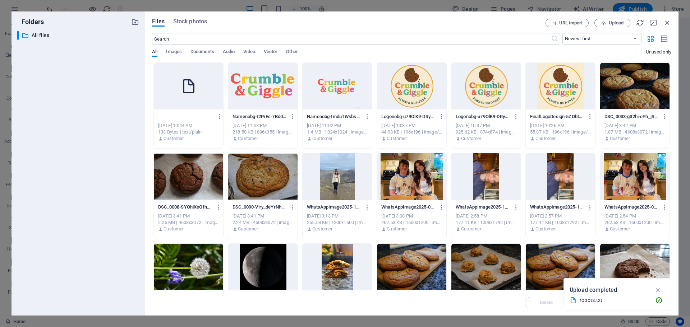
click at [174, 114] on input "robots-5ZR-gdCisXalxNtb_Stq7A.txt" at bounding box center [185, 117] width 55 height 6
drag, startPoint x: 172, startPoint y: 117, endPoint x: 223, endPoint y: 111, distance: 51.7
click at [223, 111] on div "robots-5ZR-gdCisXalxNtb_Stq7A.txt robots-5ZR-gdCisXalxNtb_Stq7A.txt Oct 7, 2025…" at bounding box center [188, 128] width 69 height 37
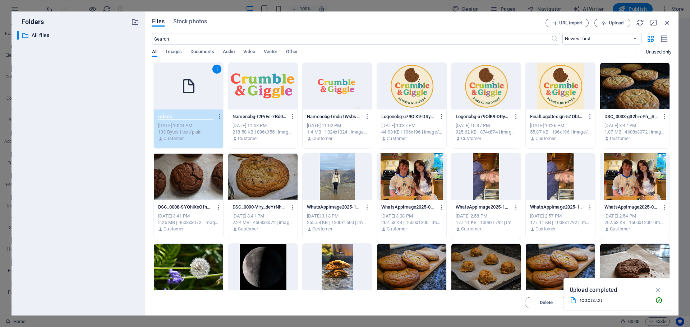
scroll to position [0, 0]
type input "robots.txt"
click at [42, 36] on p "All files" at bounding box center [79, 35] width 94 height 8
drag, startPoint x: 42, startPoint y: 35, endPoint x: 56, endPoint y: 250, distance: 215.7
click at [56, 250] on div "​ All files All files" at bounding box center [78, 170] width 122 height 279
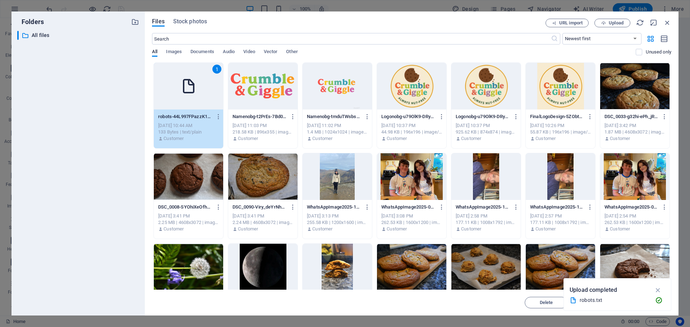
click at [184, 117] on p "robots-44L997FPazzK1LBDpGpWqA.txt" at bounding box center [185, 117] width 54 height 6
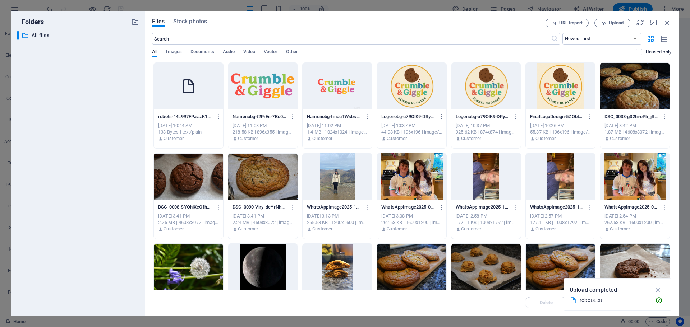
click at [183, 117] on p "robots-44L997FPazzK1LBDpGpWqA.txt" at bounding box center [185, 117] width 54 height 6
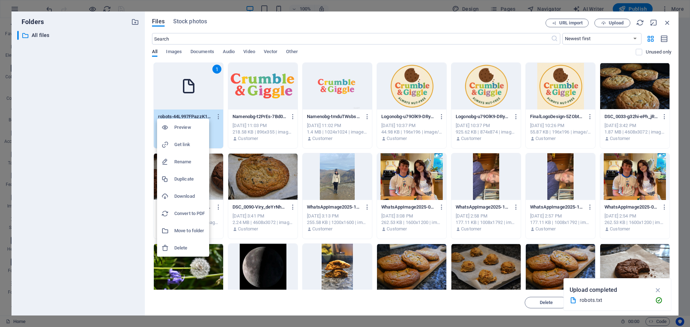
click at [181, 162] on h6 "Rename" at bounding box center [189, 162] width 31 height 9
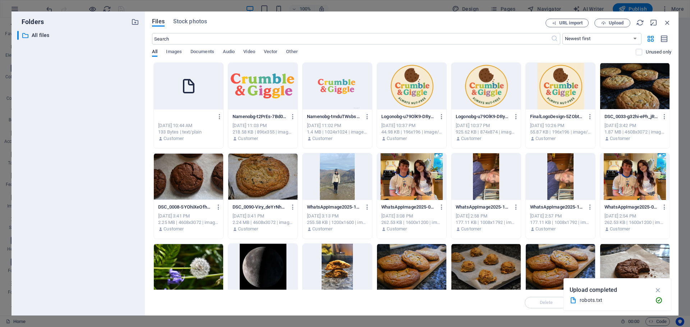
click at [181, 118] on input "robots.txt" at bounding box center [185, 117] width 55 height 6
type input "robots.txt"
click at [134, 108] on div "​ All files All files" at bounding box center [78, 170] width 122 height 279
click at [177, 114] on p "robots-UNbaJ-IoNOOQ2c5Ls7qiBQ.txt" at bounding box center [185, 117] width 54 height 6
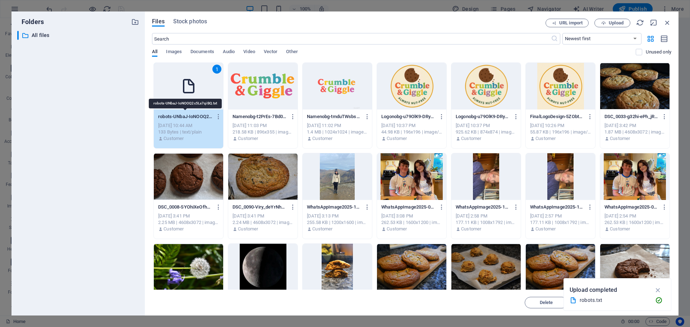
click at [172, 117] on p "robots-UNbaJ-IoNOOQ2c5Ls7qiBQ.txt" at bounding box center [185, 117] width 54 height 6
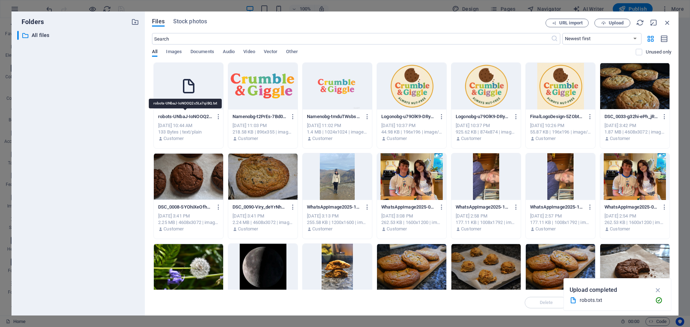
click at [176, 116] on p "robots-UNbaJ-IoNOOQ2c5Ls7qiBQ.txt" at bounding box center [185, 117] width 54 height 6
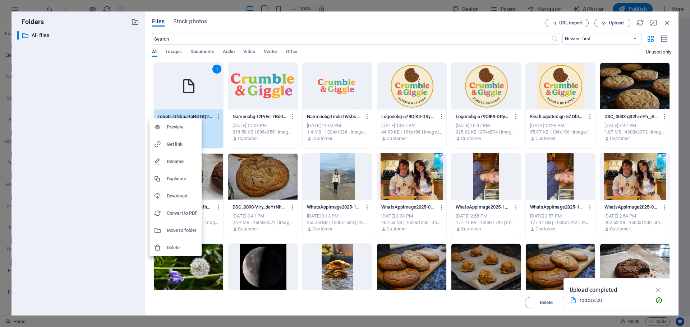
click at [175, 160] on h6 "Rename" at bounding box center [182, 161] width 31 height 9
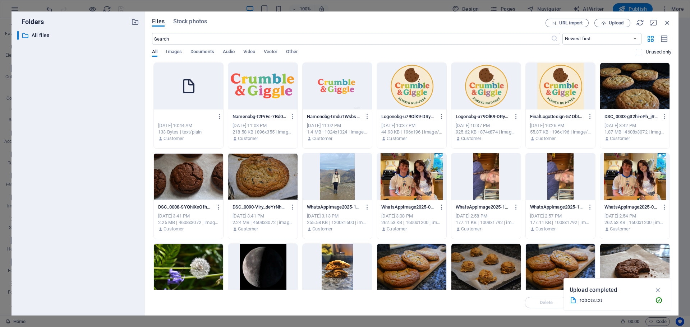
click at [158, 112] on div "robots-UNbaJ-IoNOOQ2c5Ls7qiBQ.txt robots-UNbaJ-IoNOOQ2c5Ls7qiBQ.txt" at bounding box center [188, 116] width 61 height 11
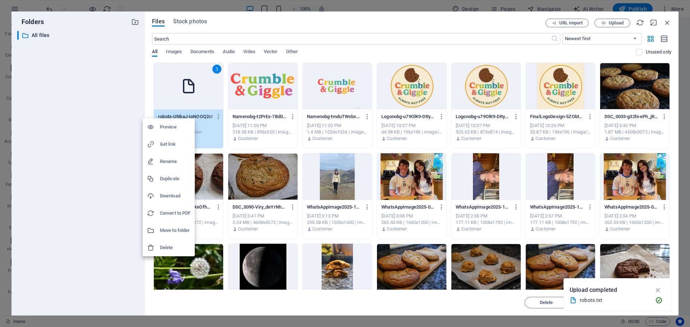
click at [172, 161] on h6 "Rename" at bounding box center [175, 161] width 31 height 9
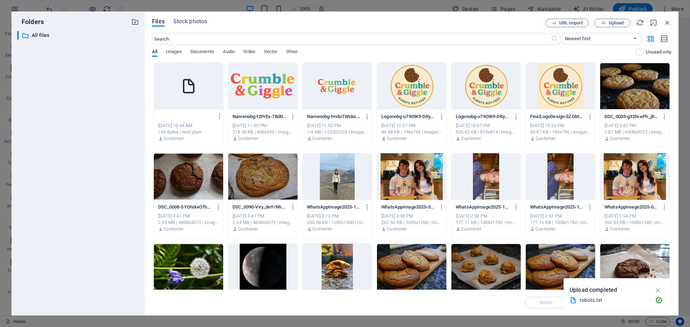
click at [174, 118] on input "robots-UNbaJ-IoNOOQ2c5Ls7qiBQ.txt" at bounding box center [185, 117] width 55 height 6
type input "robots.txt"
drag, startPoint x: 78, startPoint y: 127, endPoint x: 162, endPoint y: 106, distance: 86.3
click at [78, 127] on div "​ All files All files" at bounding box center [78, 170] width 122 height 279
click at [170, 117] on p "robots-ENRAcIBBEP1aLgXUGgPw6w.txt" at bounding box center [185, 117] width 54 height 6
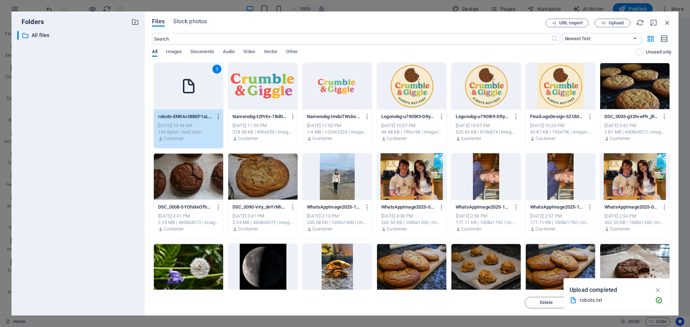
click at [217, 117] on icon "button" at bounding box center [218, 117] width 7 height 6
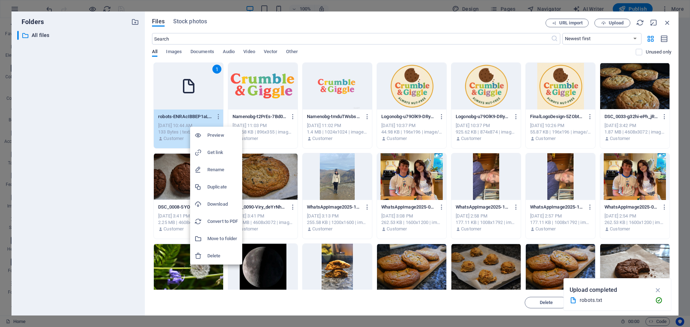
click at [209, 238] on h6 "Move to folder" at bounding box center [222, 239] width 31 height 9
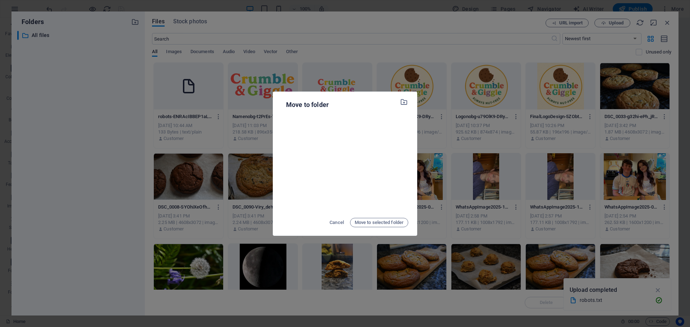
click at [338, 115] on div at bounding box center [345, 164] width 126 height 98
click at [333, 224] on span "Cancel" at bounding box center [336, 222] width 14 height 9
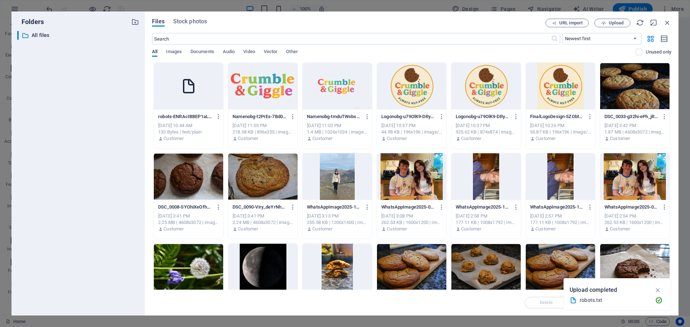
click at [263, 101] on div at bounding box center [262, 86] width 69 height 47
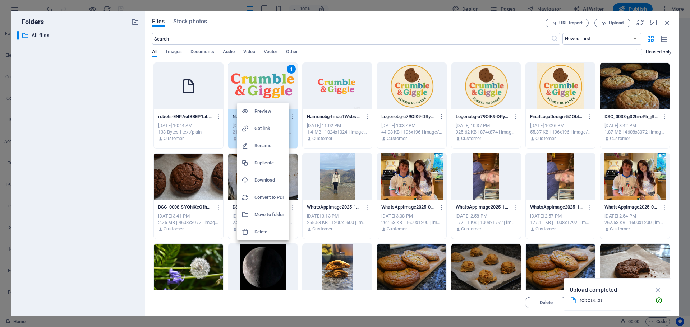
click at [265, 128] on h6 "Get link" at bounding box center [269, 128] width 31 height 9
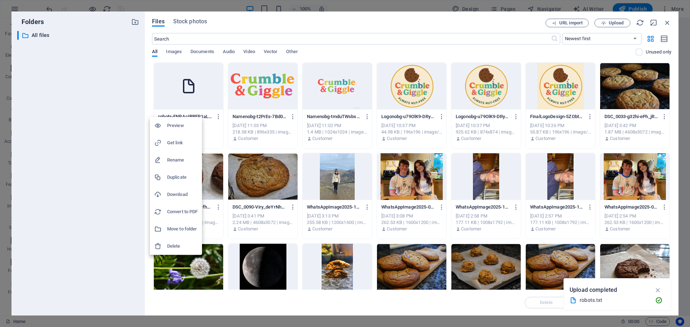
click at [176, 139] on h6 "Get link" at bounding box center [182, 143] width 31 height 9
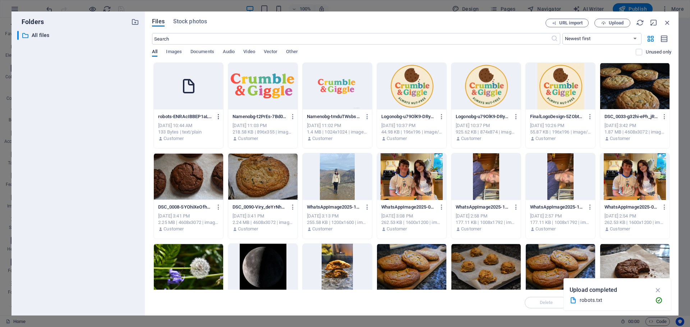
click at [217, 115] on icon "button" at bounding box center [218, 117] width 7 height 6
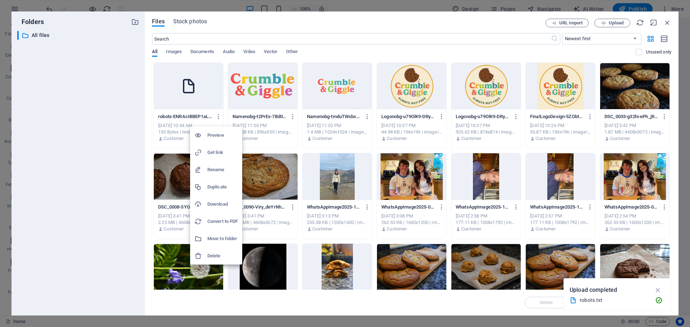
click at [214, 255] on h6 "Delete" at bounding box center [222, 256] width 31 height 9
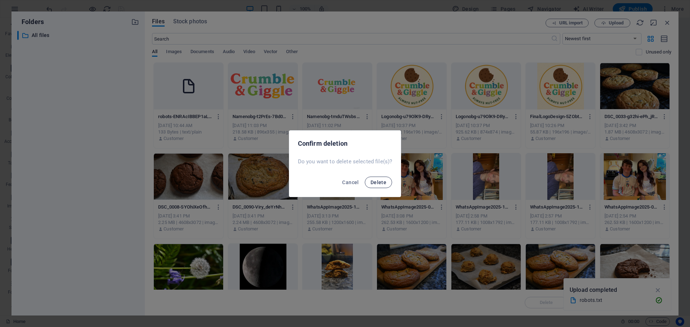
click at [375, 183] on span "Delete" at bounding box center [378, 183] width 16 height 6
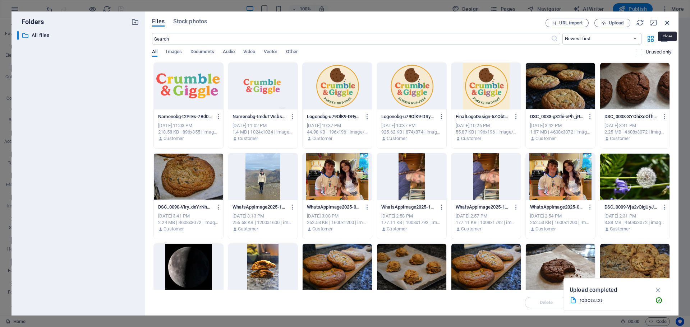
click at [668, 21] on icon "button" at bounding box center [667, 23] width 8 height 8
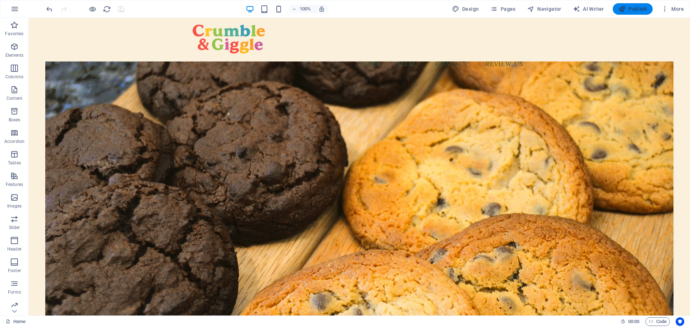
click at [637, 9] on span "Publish" at bounding box center [632, 8] width 28 height 7
click at [125, 8] on div "100% Design Pages Navigator AI Writer Publish More" at bounding box center [366, 8] width 642 height 11
click at [630, 6] on span "Publish" at bounding box center [632, 8] width 28 height 7
